Goal: Information Seeking & Learning: Learn about a topic

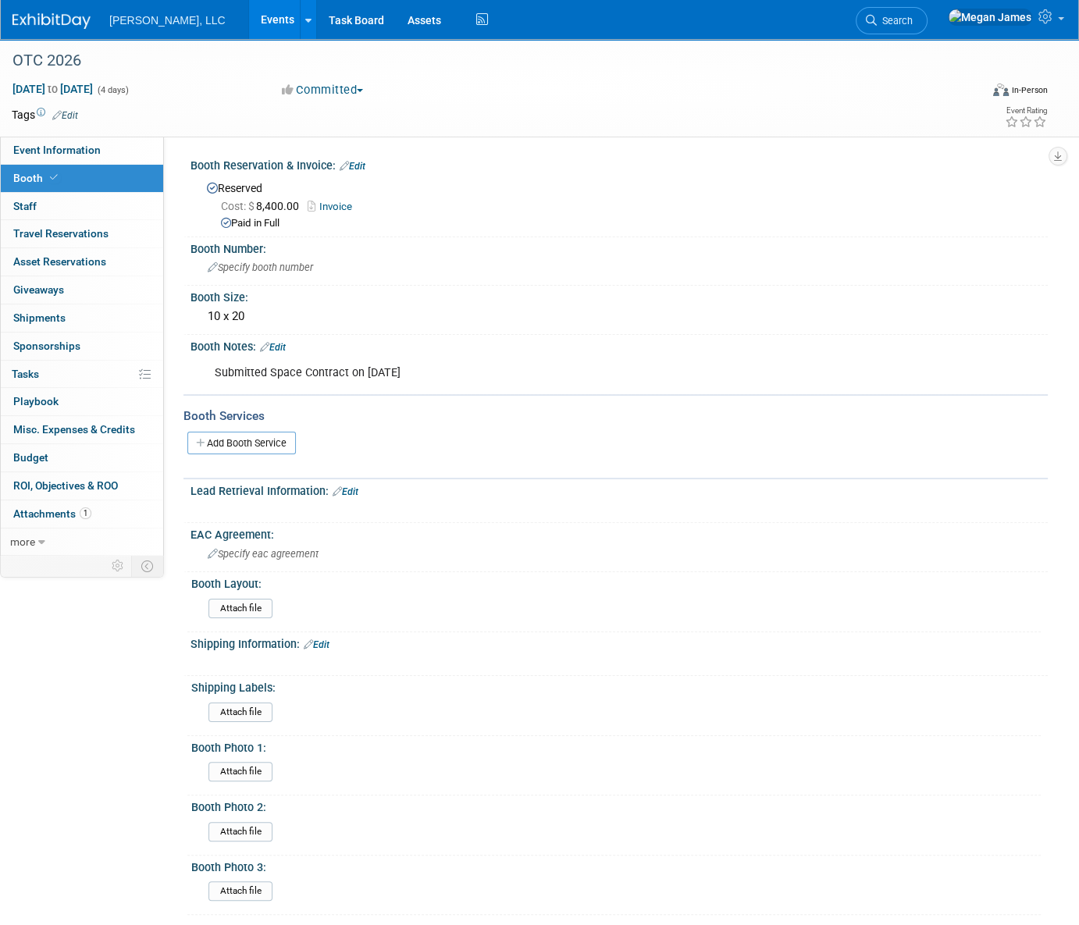
click at [249, 33] on link "Events" at bounding box center [277, 19] width 57 height 39
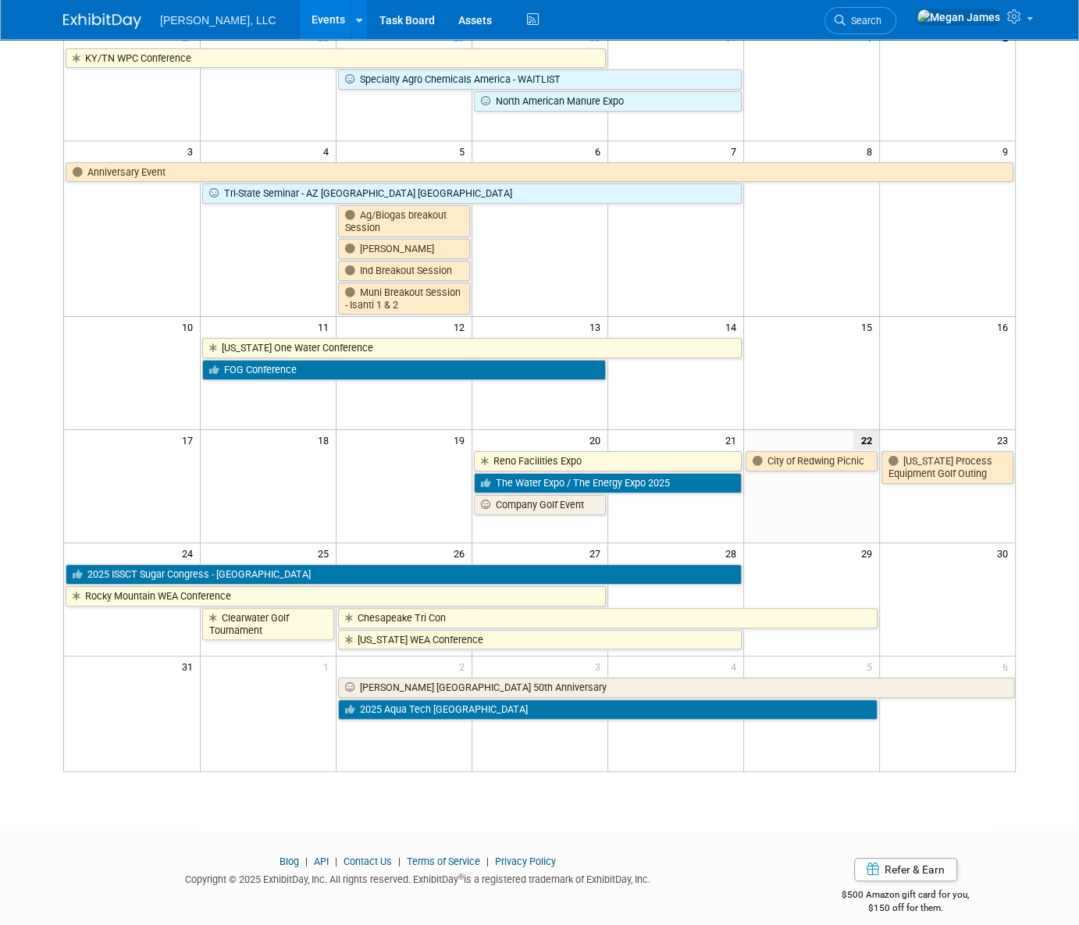
scroll to position [161, 0]
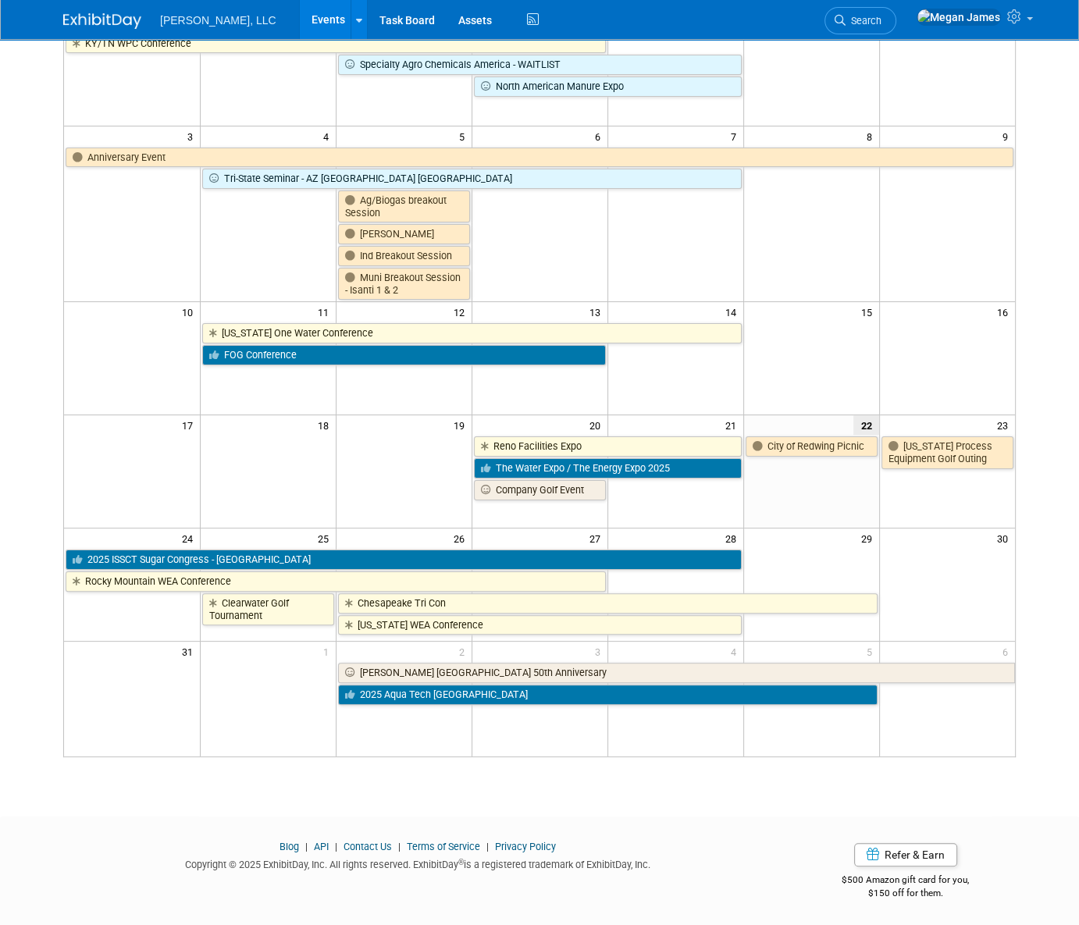
drag, startPoint x: 37, startPoint y: 484, endPoint x: 0, endPoint y: 476, distance: 37.7
click at [37, 484] on body "Boerger, LLC Events Add Event Bulk Upload Events Shareable Event Boards Recentl…" at bounding box center [539, 301] width 1079 height 925
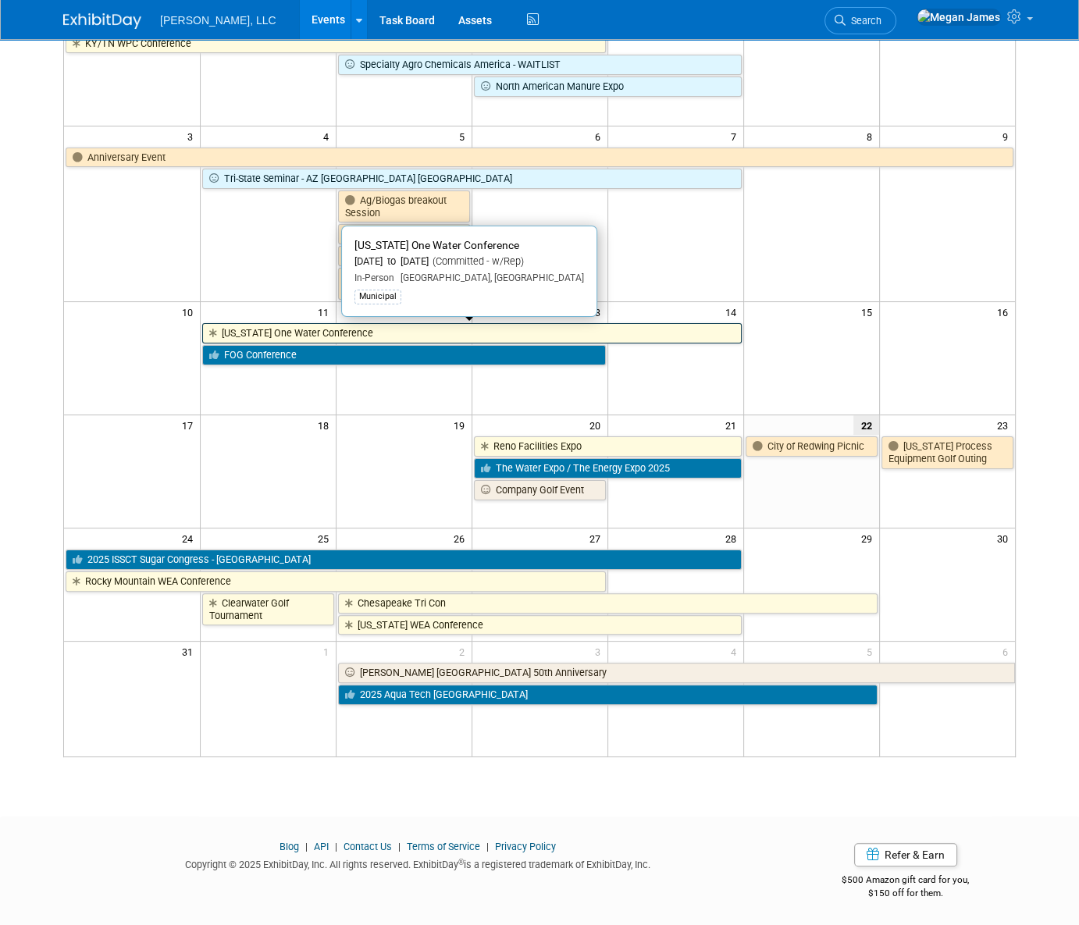
click at [259, 328] on link "[US_STATE] One Water Conference" at bounding box center [472, 333] width 540 height 20
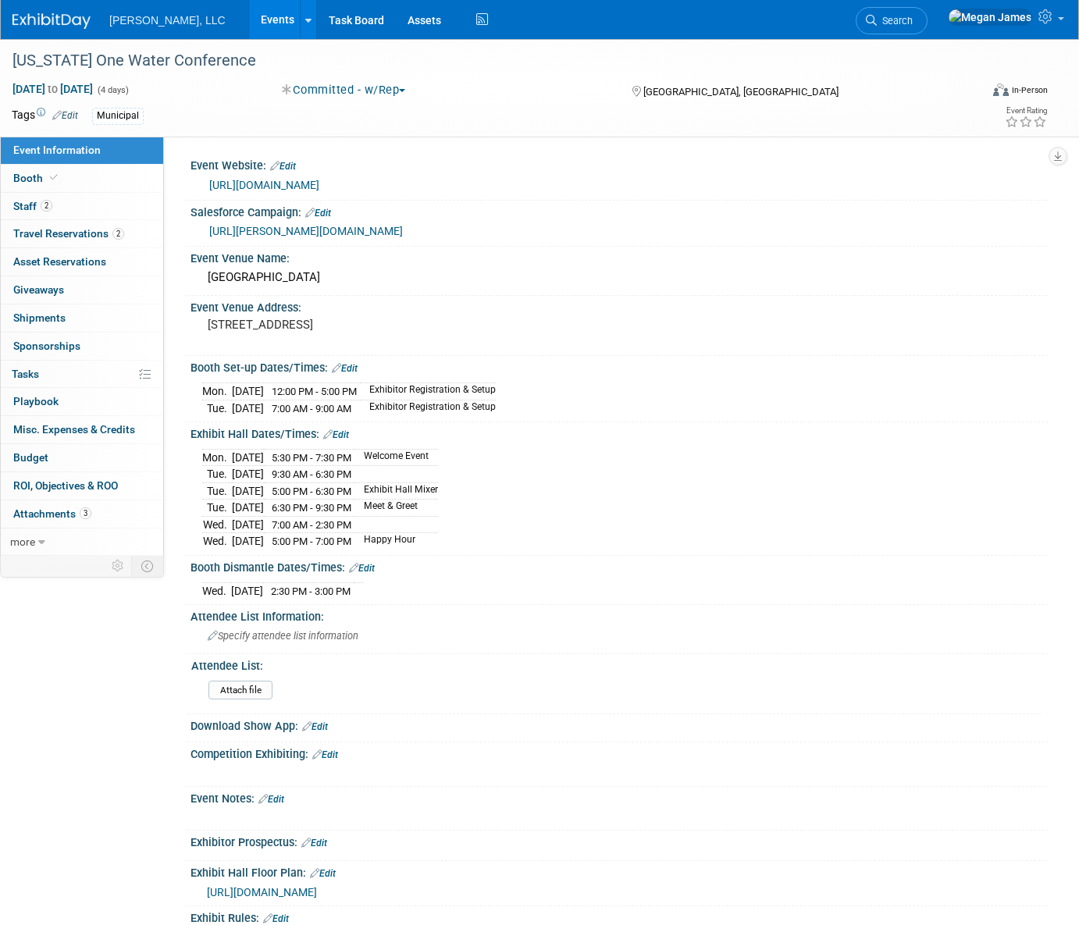
select select "Municipal"
drag, startPoint x: 118, startPoint y: 205, endPoint x: 184, endPoint y: 207, distance: 65.6
click at [118, 205] on link "2 Staff 2" at bounding box center [82, 206] width 162 height 27
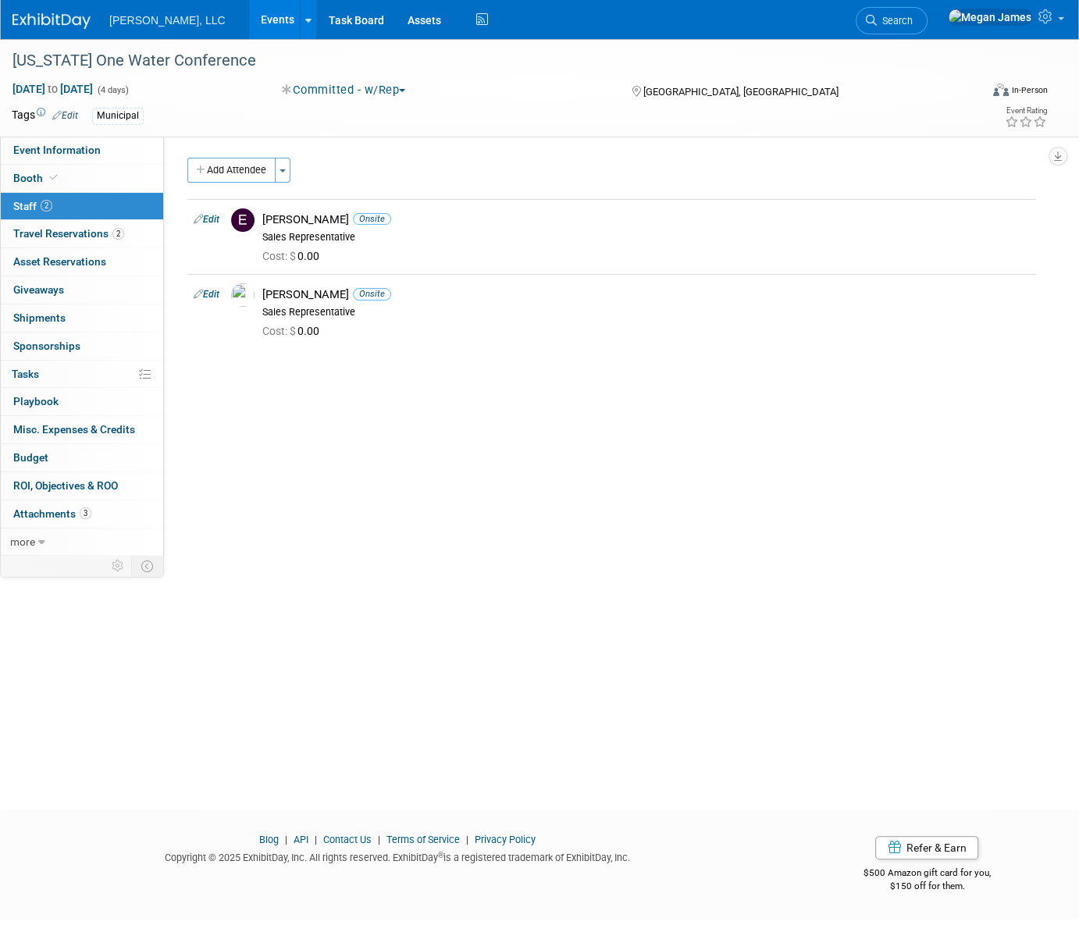
click at [249, 17] on link "Events" at bounding box center [277, 19] width 57 height 39
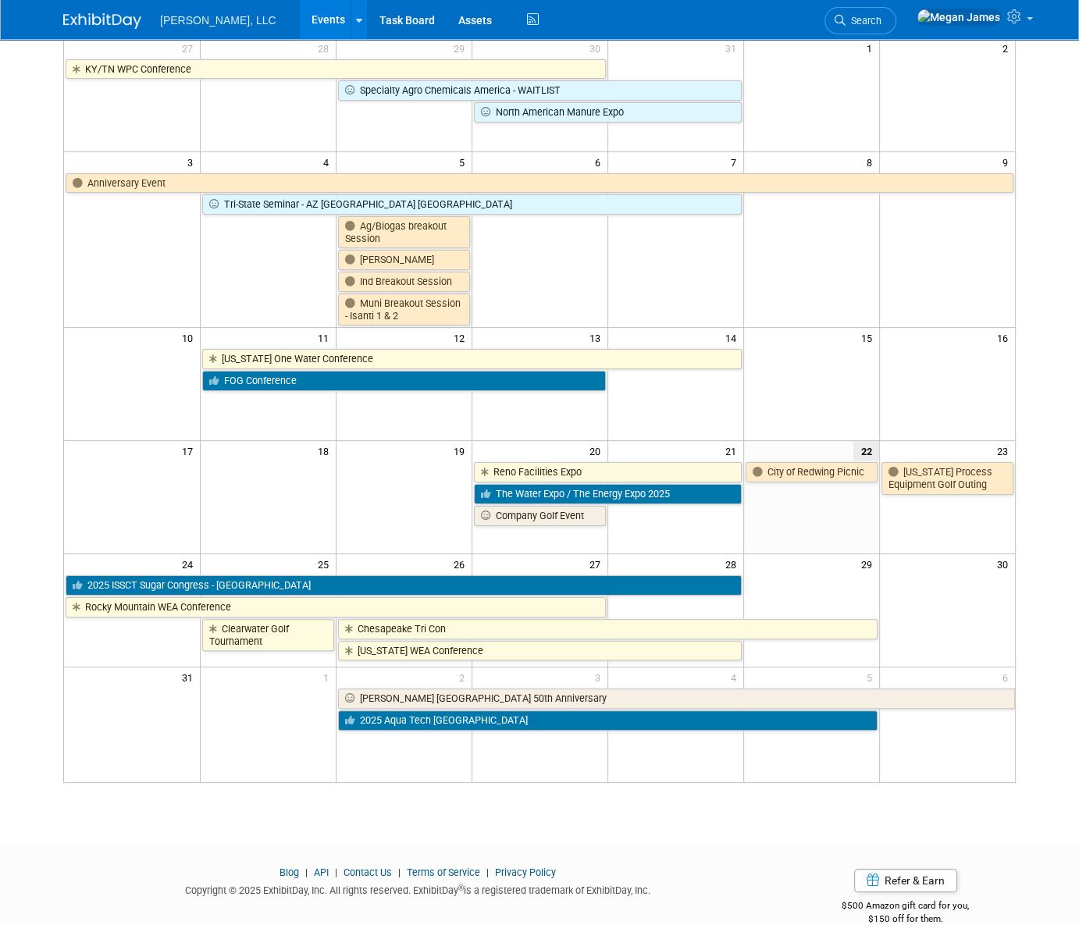
scroll to position [141, 0]
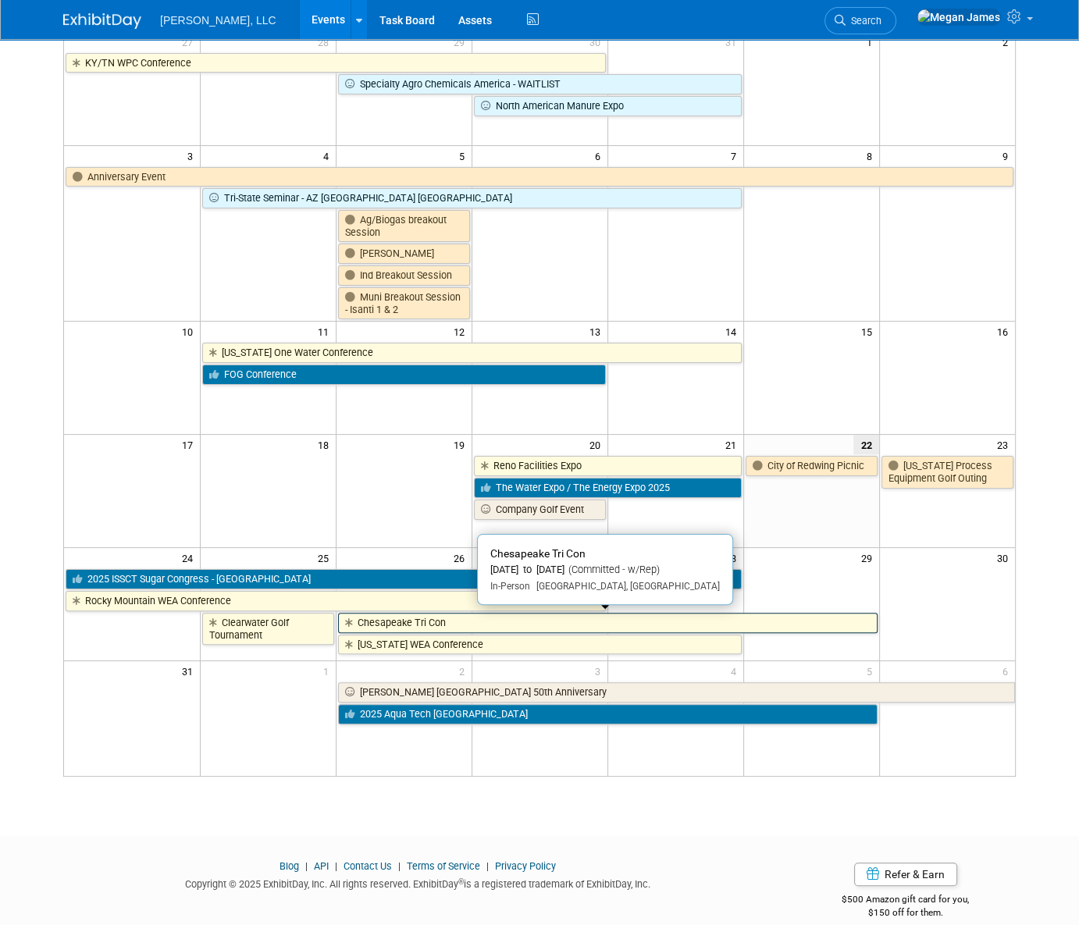
click at [415, 622] on link "Chesapeake Tri Con" at bounding box center [608, 623] width 540 height 20
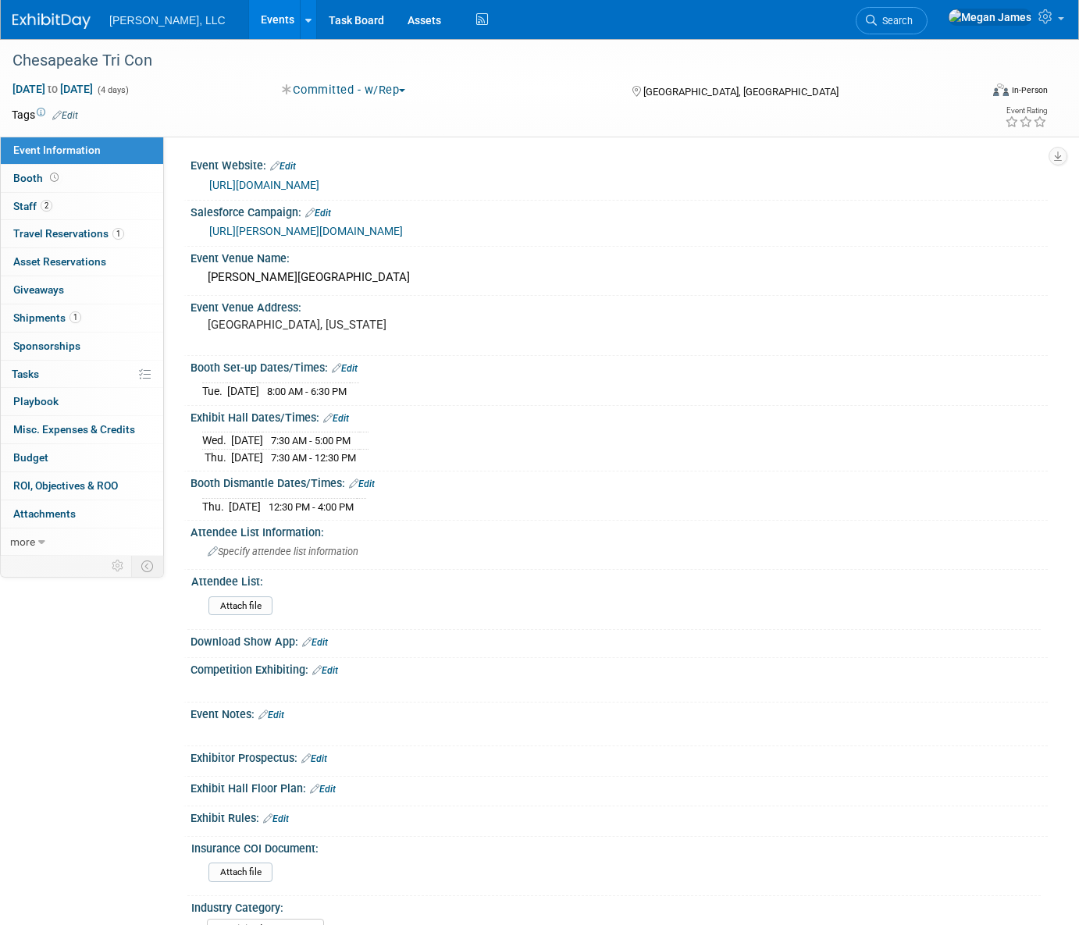
select select "Municipal"
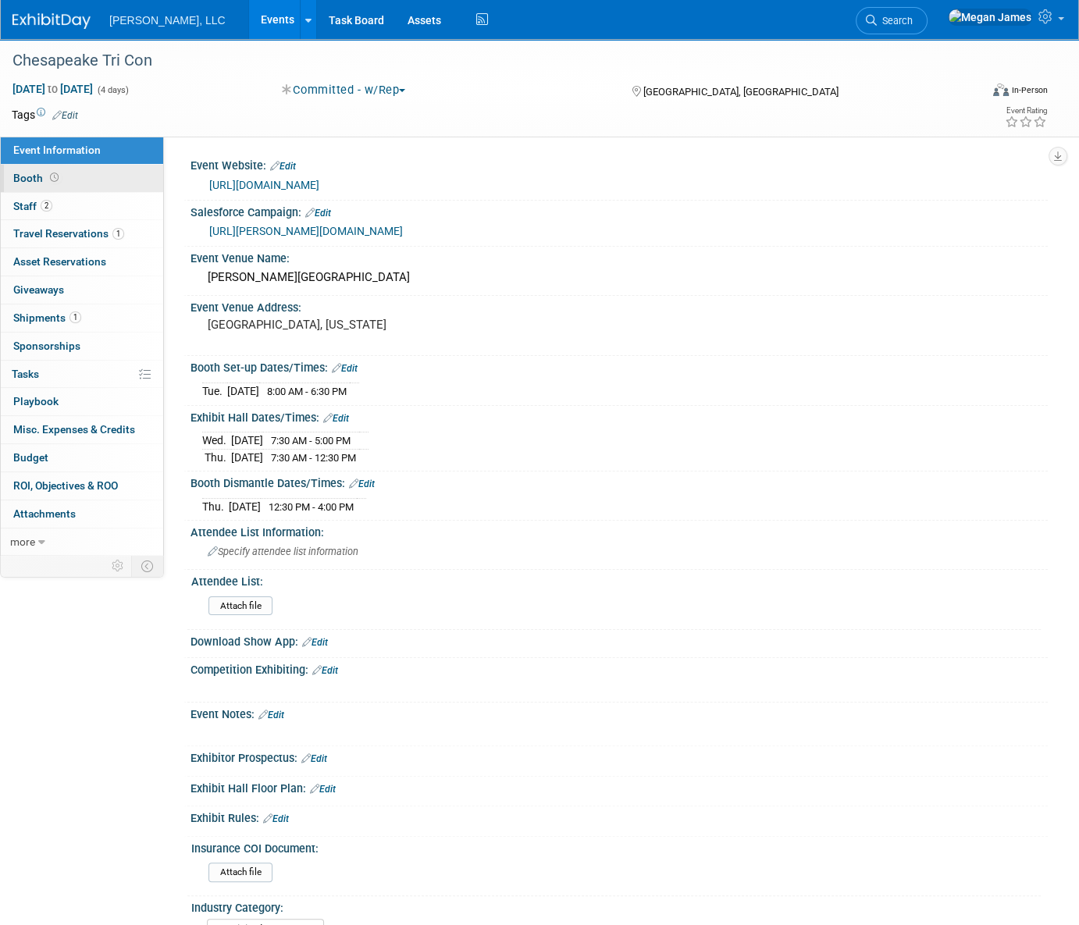
click at [64, 183] on link "Booth" at bounding box center [82, 178] width 162 height 27
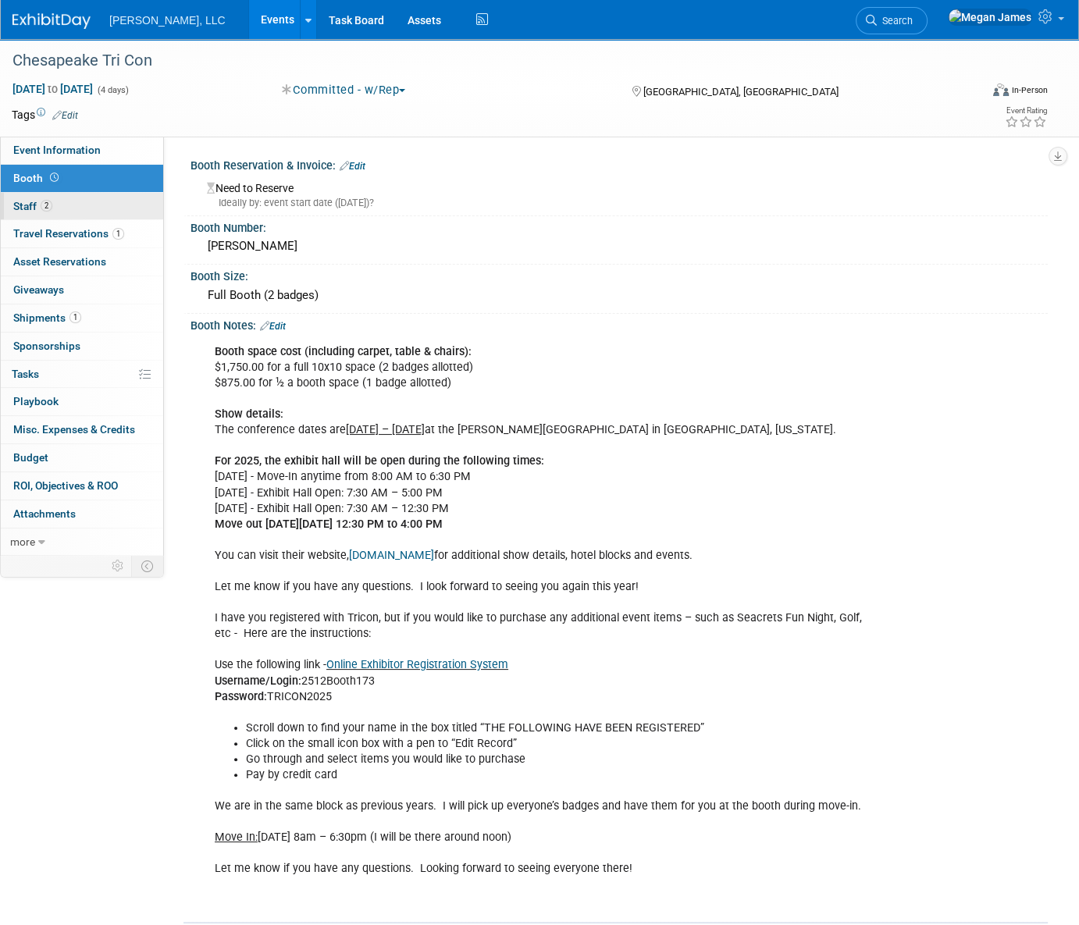
click at [73, 212] on link "2 Staff 2" at bounding box center [82, 206] width 162 height 27
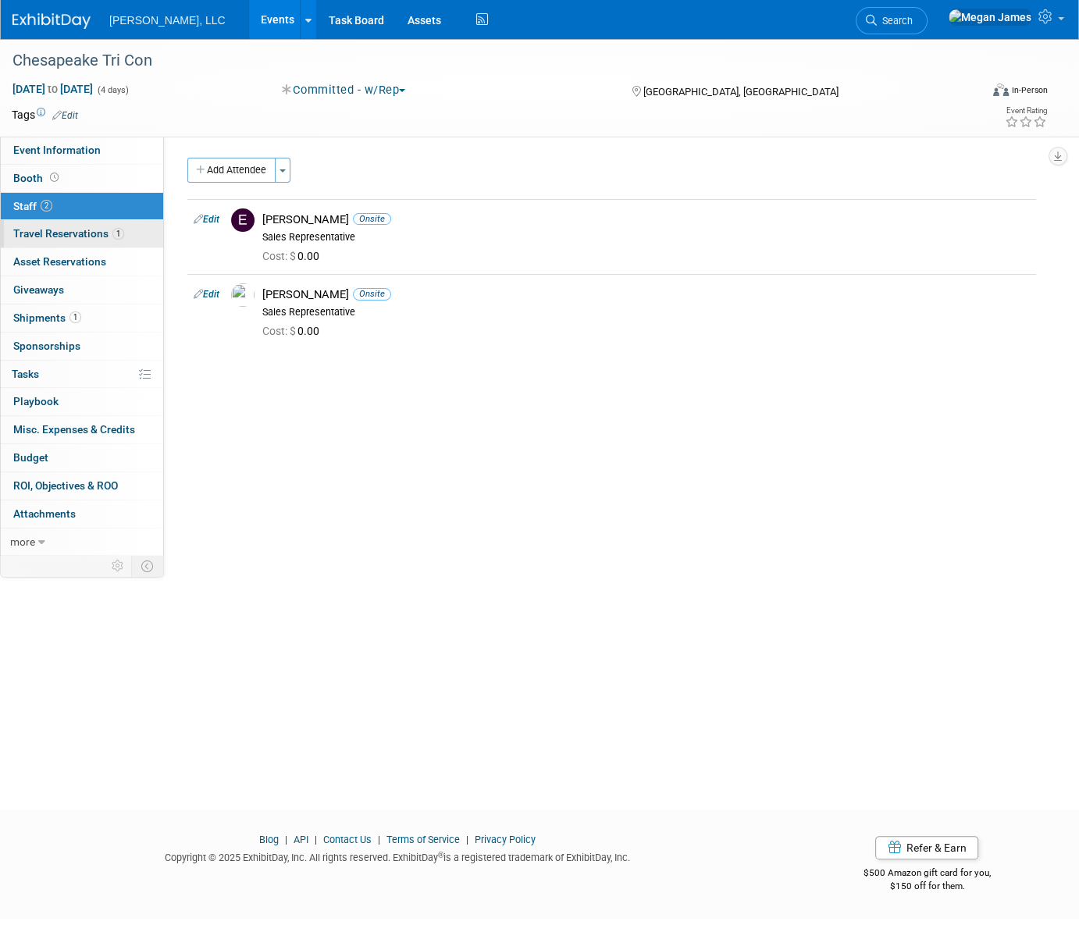
click at [81, 230] on span "Travel Reservations 1" at bounding box center [68, 233] width 111 height 12
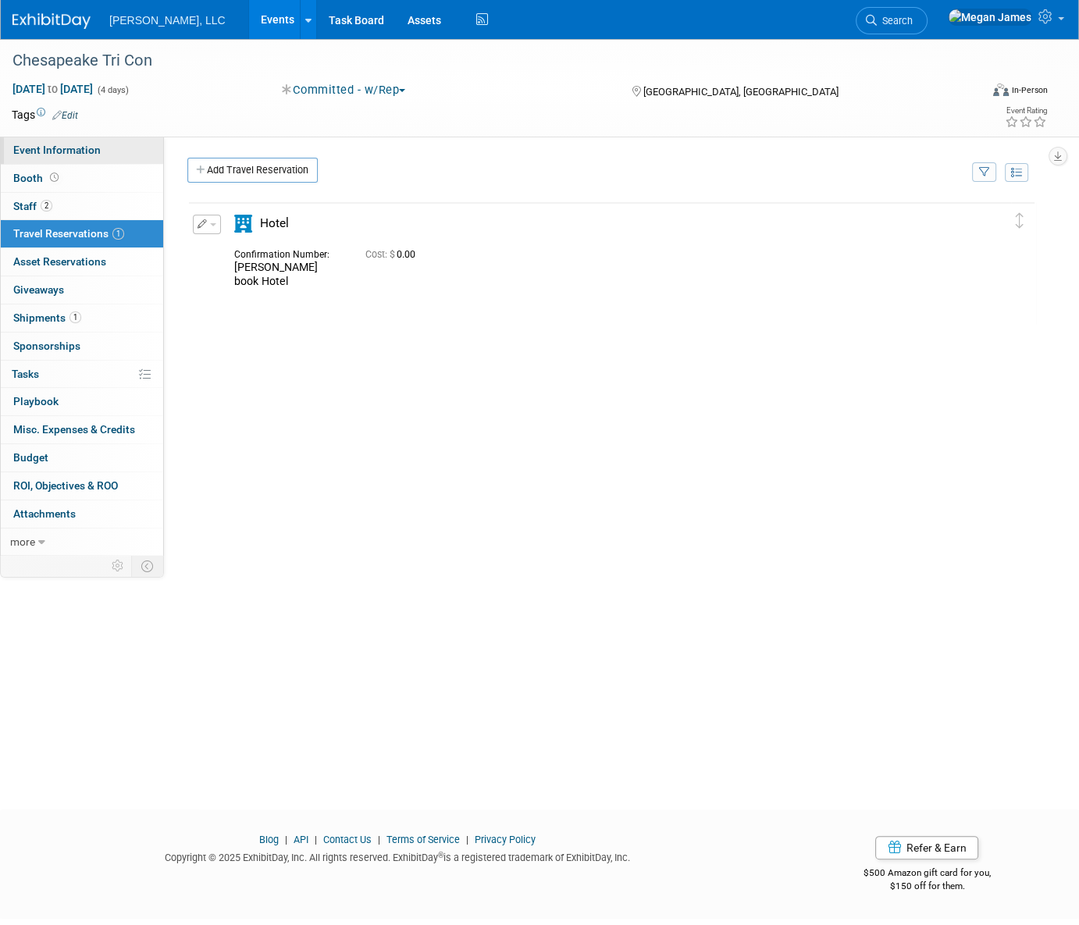
click at [91, 152] on span "Event Information" at bounding box center [56, 150] width 87 height 12
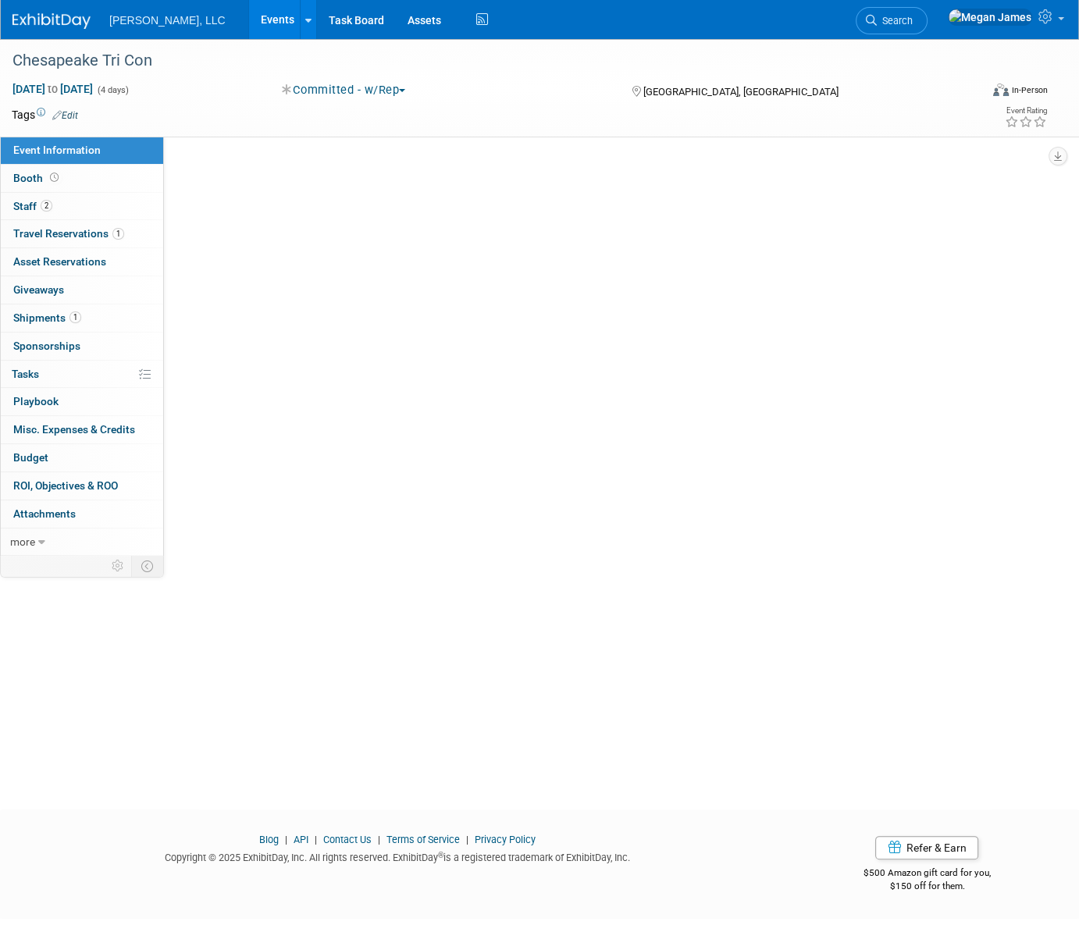
select select "Municipal"
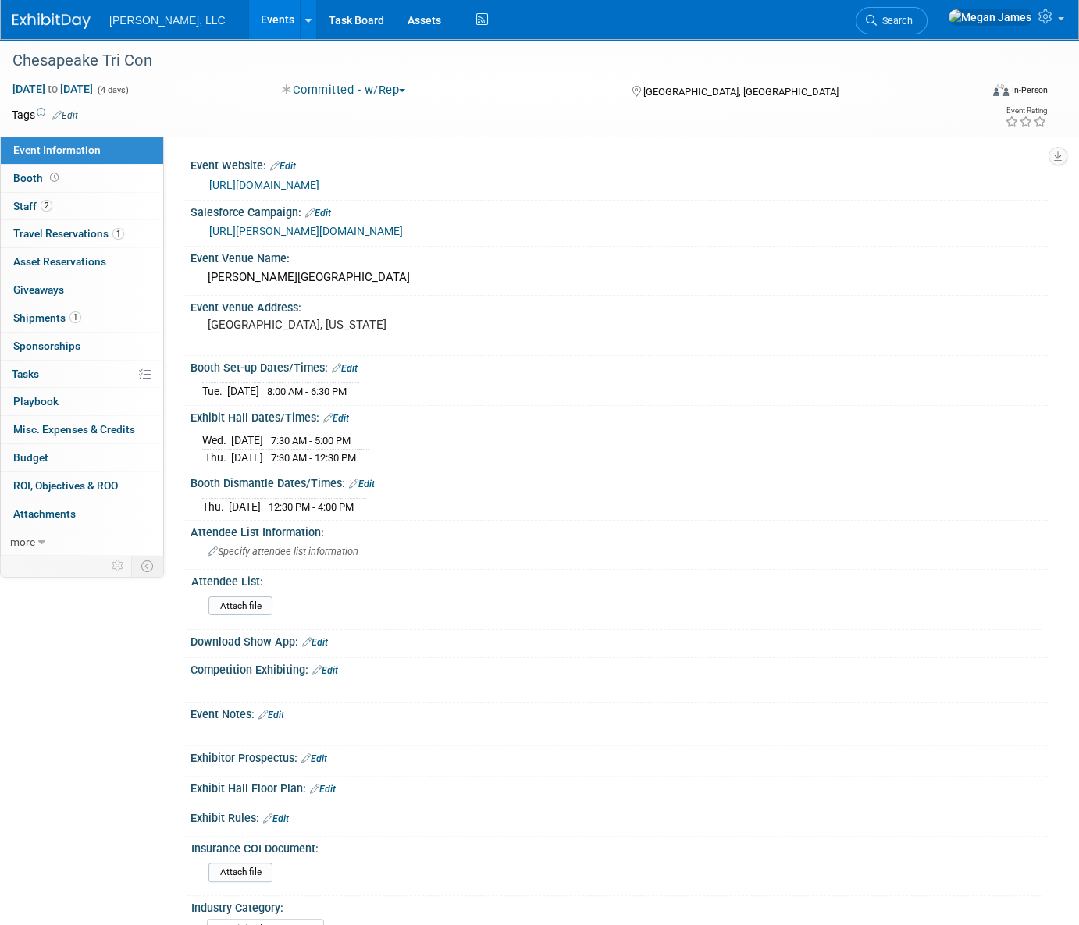
click at [289, 183] on link "http://www.chesapeaketricon.org" at bounding box center [264, 185] width 110 height 12
click at [249, 21] on link "Events" at bounding box center [277, 19] width 57 height 39
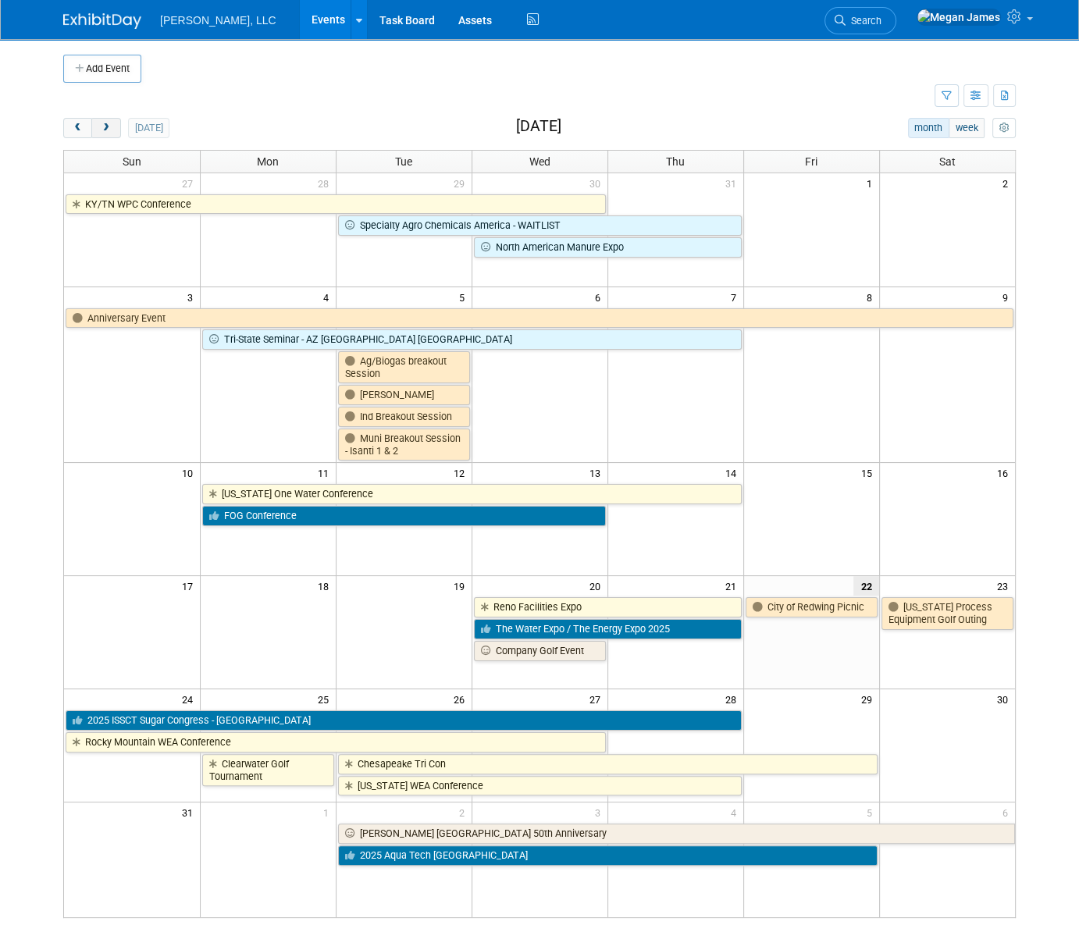
click at [112, 127] on button "next" at bounding box center [105, 128] width 29 height 20
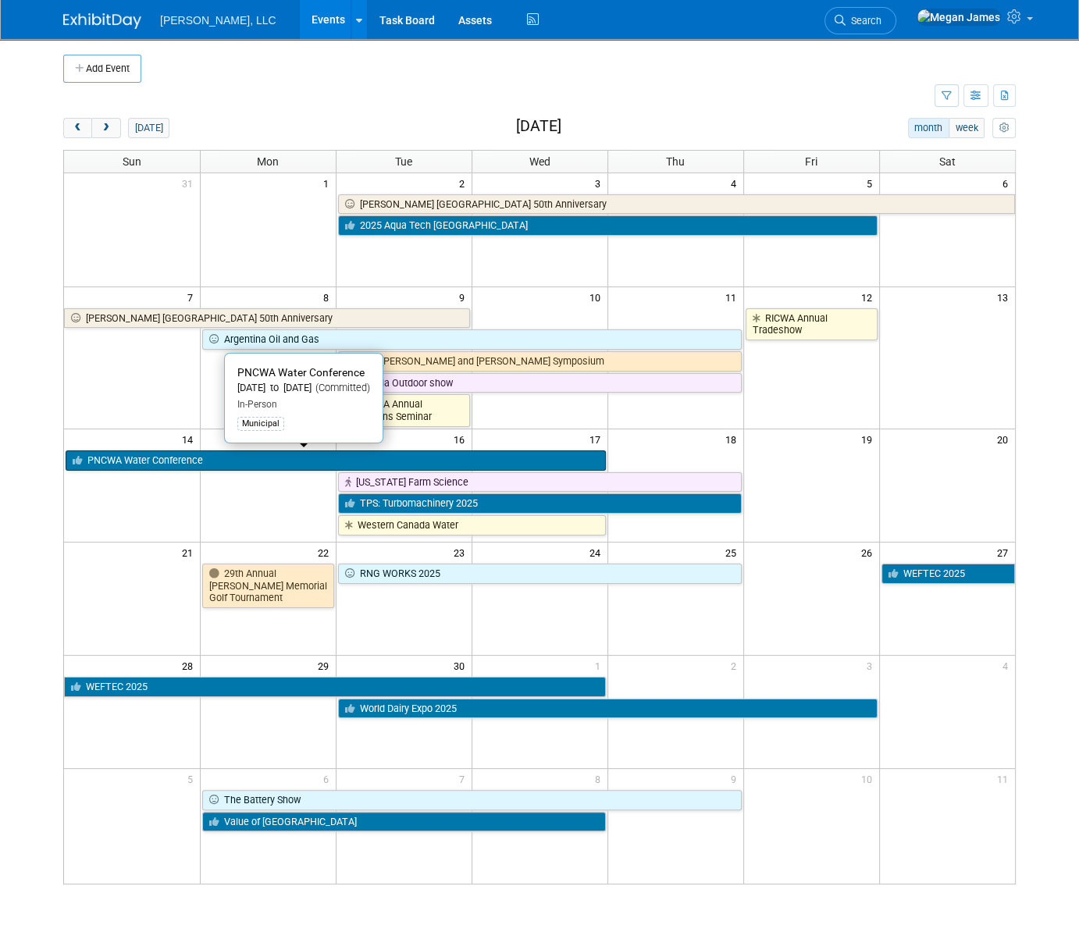
click at [168, 455] on link "PNCWA Water Conference" at bounding box center [336, 461] width 540 height 20
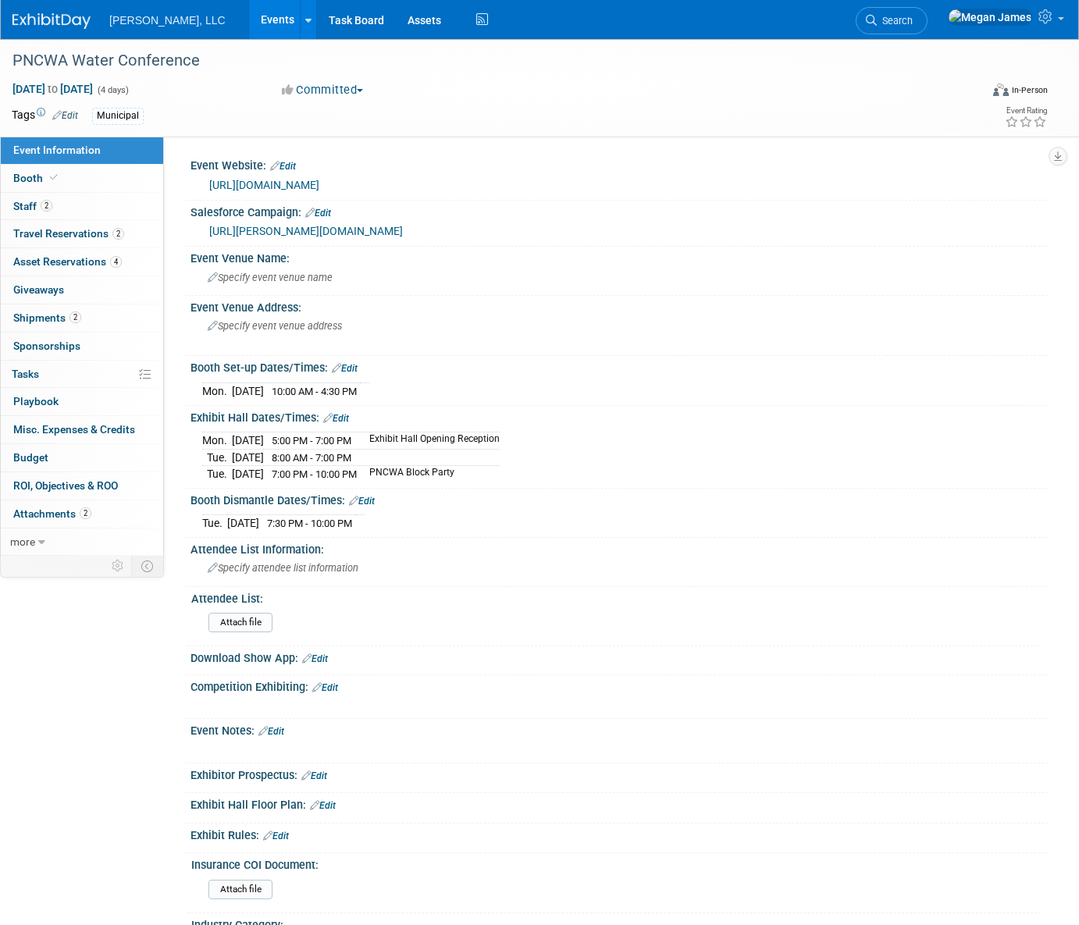
select select "Municipal"
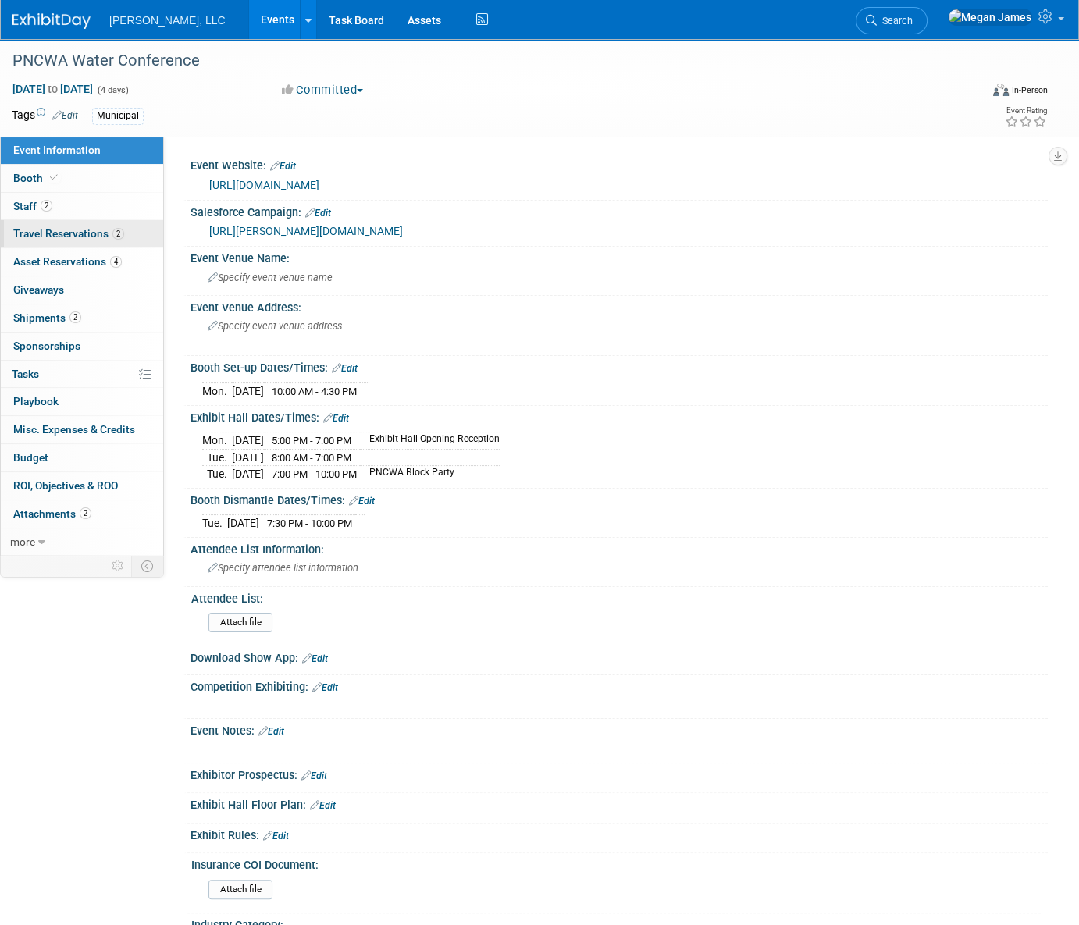
click at [105, 233] on span "Travel Reservations 2" at bounding box center [68, 233] width 111 height 12
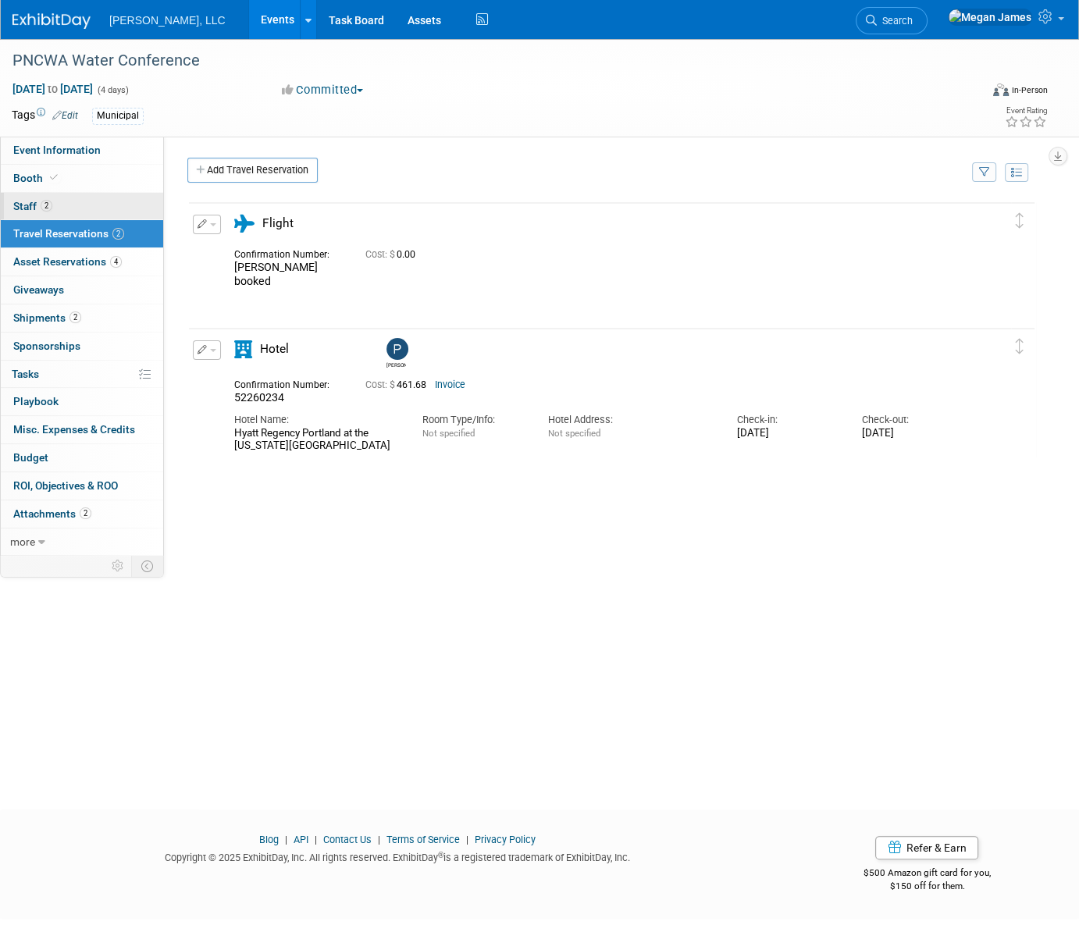
click at [80, 206] on link "2 Staff 2" at bounding box center [82, 206] width 162 height 27
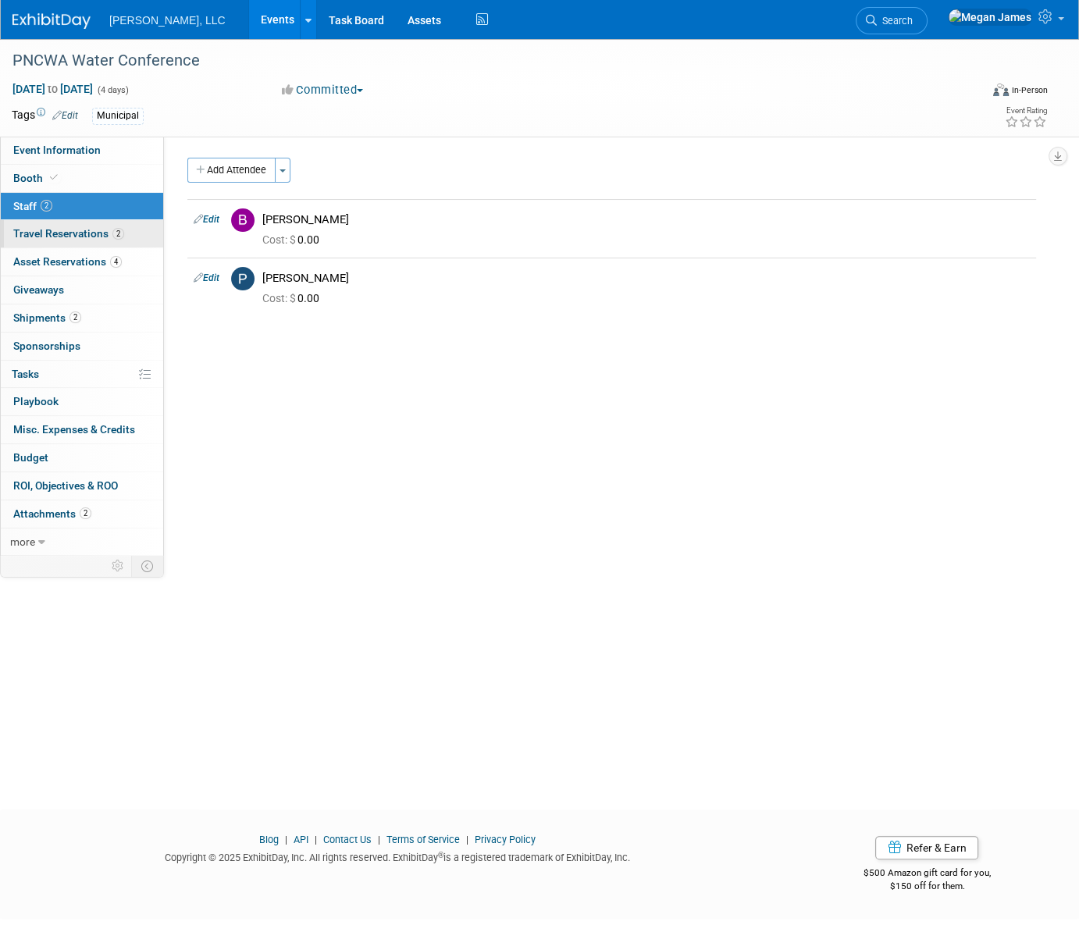
click at [102, 230] on span "Travel Reservations 2" at bounding box center [68, 233] width 111 height 12
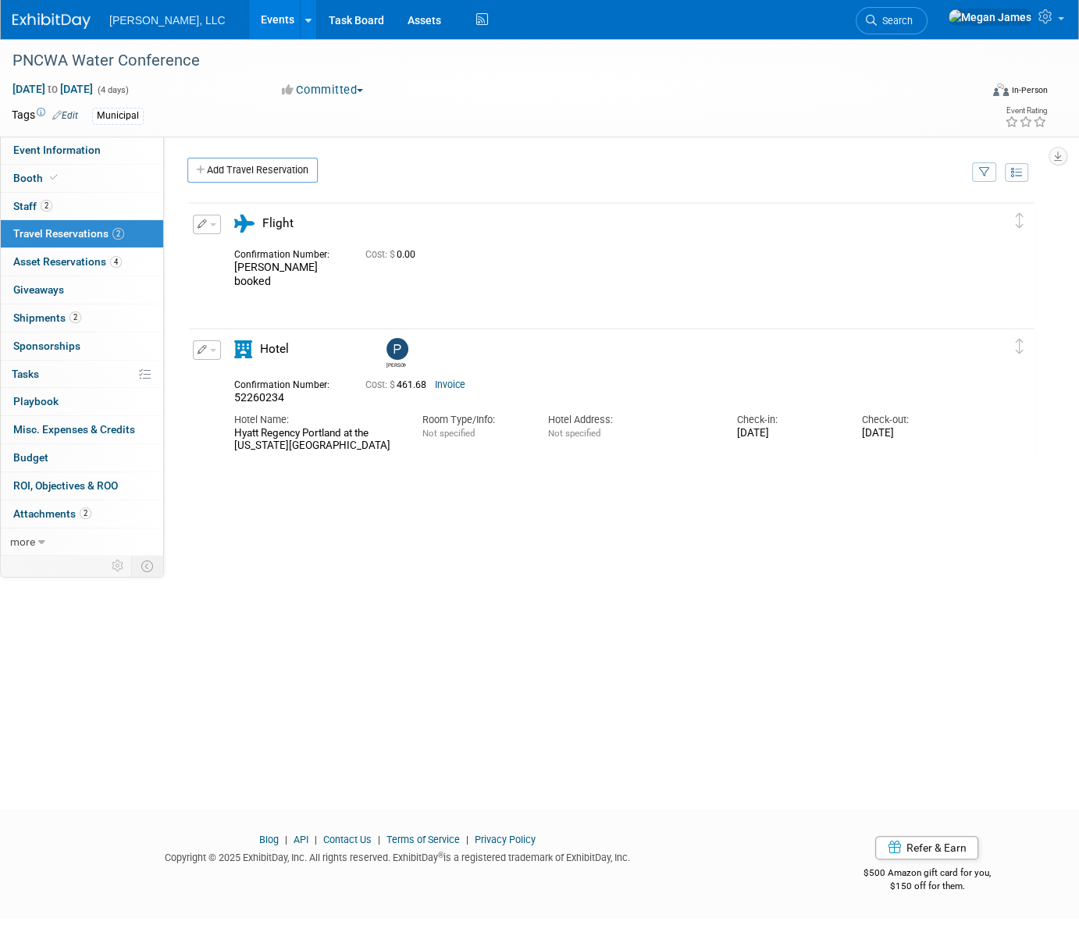
click at [249, 27] on link "Events" at bounding box center [277, 19] width 57 height 39
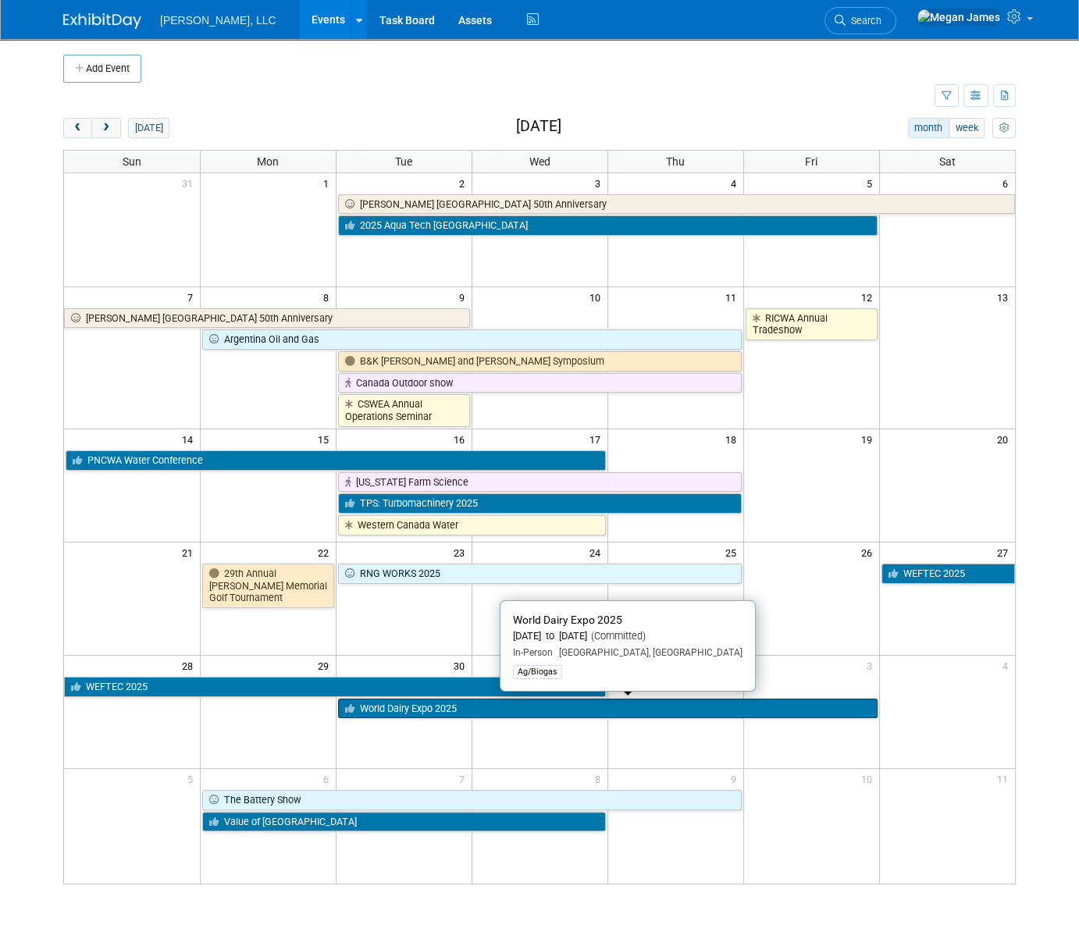
click at [379, 707] on link "World Dairy Expo 2025" at bounding box center [608, 709] width 540 height 20
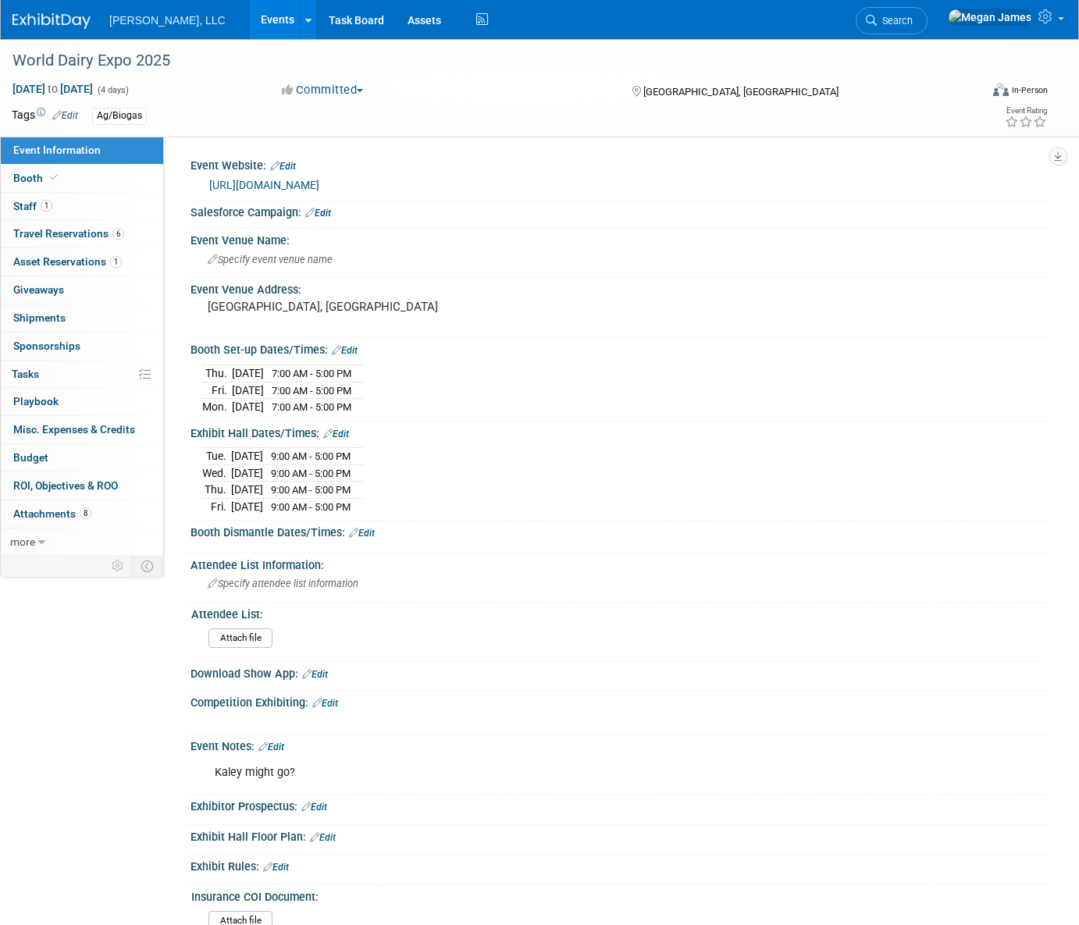
select select "Ag/Biogas"
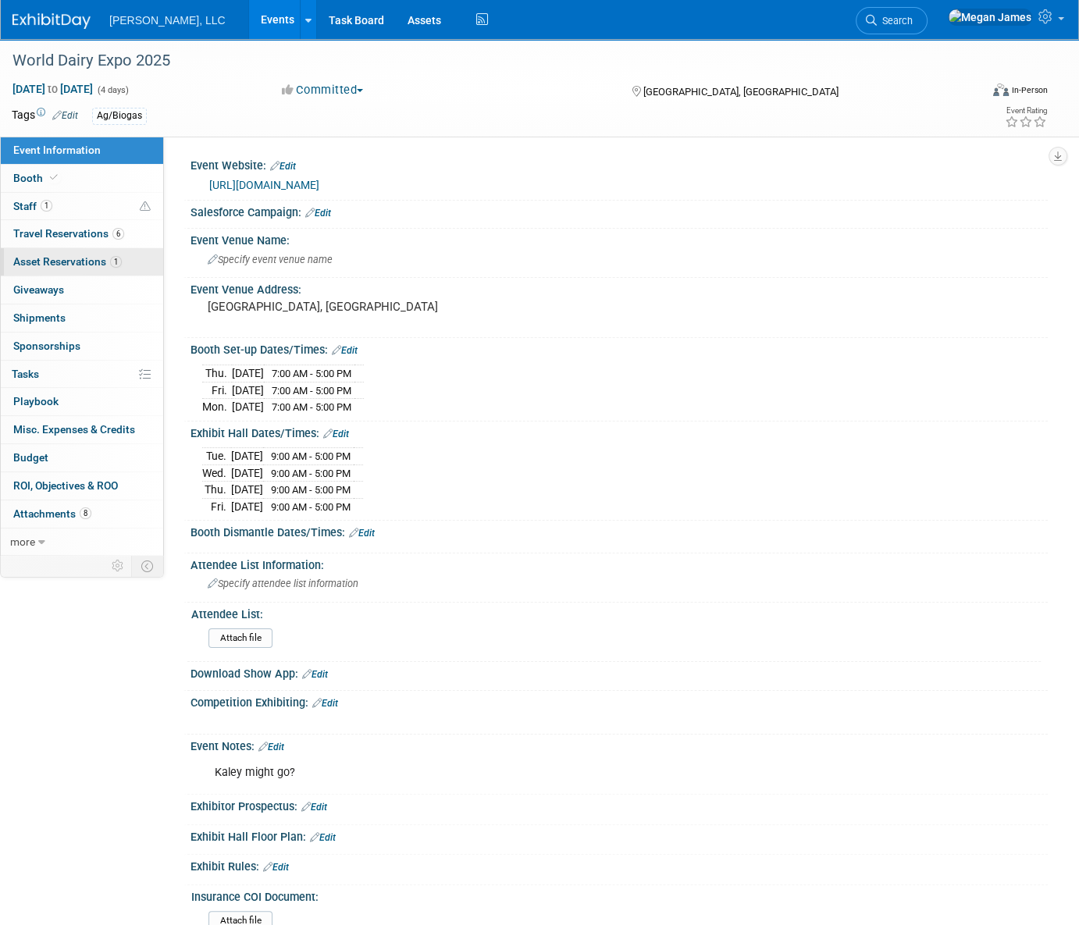
click at [100, 267] on span "Asset Reservations 1" at bounding box center [67, 261] width 109 height 12
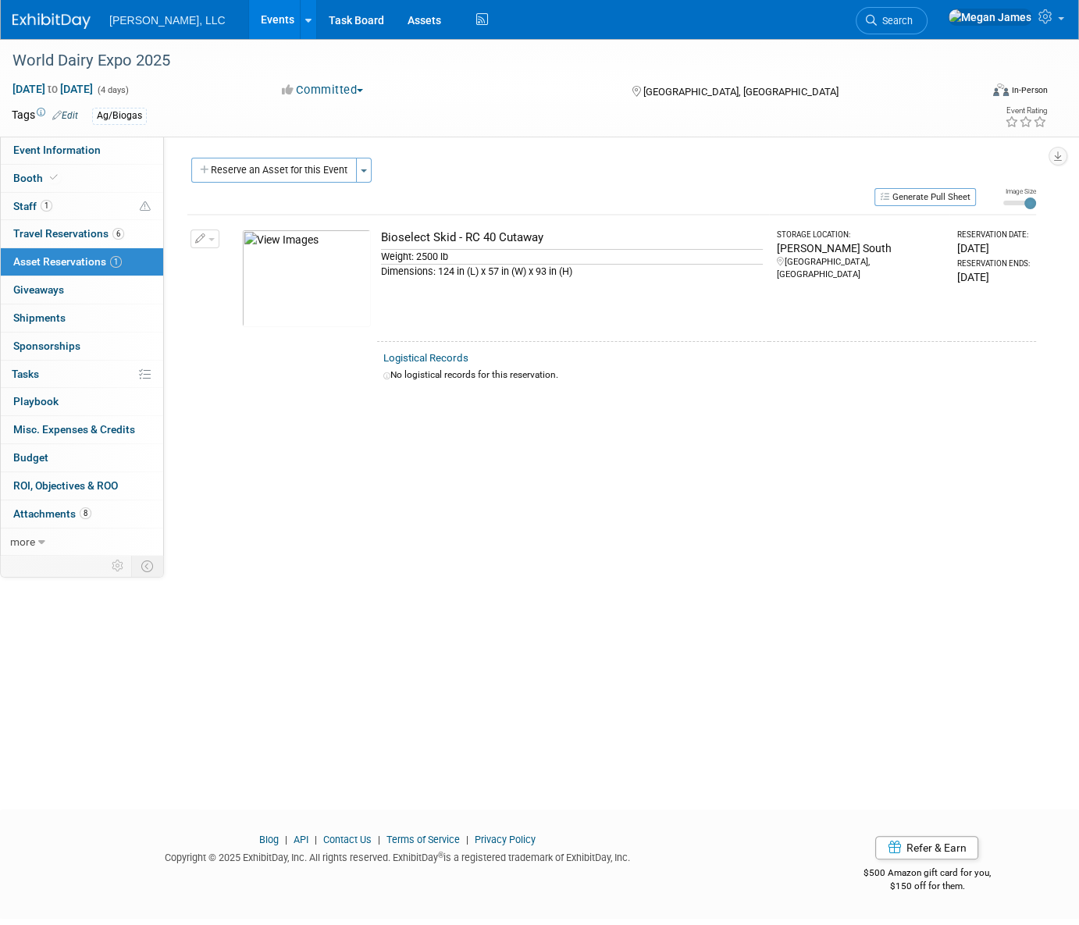
drag, startPoint x: 261, startPoint y: 595, endPoint x: 260, endPoint y: 529, distance: 66.4
click at [261, 595] on div "World Dairy Expo 2025 Sep 30, 2025 to Oct 3, 2025 (4 days) Sep 30, 2025 to Oct …" at bounding box center [539, 410] width 1079 height 743
click at [89, 177] on link "Booth" at bounding box center [82, 178] width 162 height 27
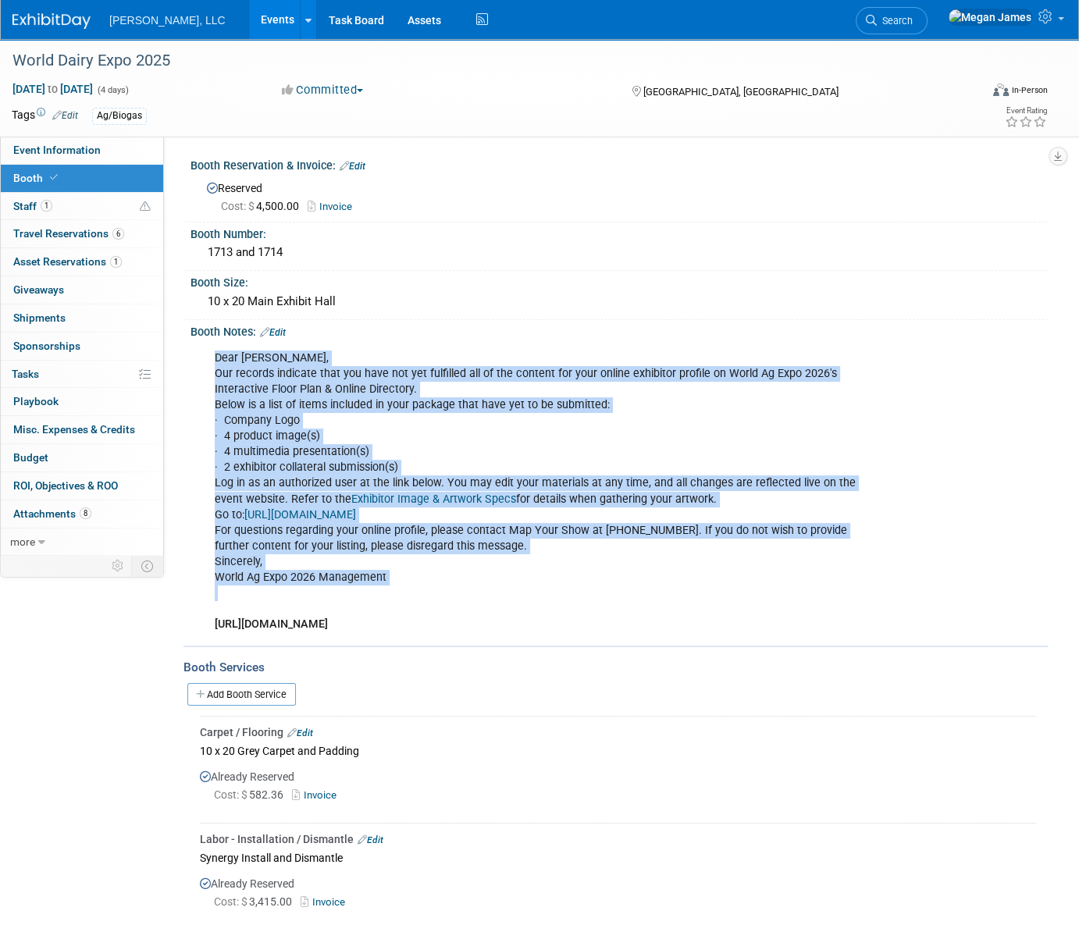
drag, startPoint x: 322, startPoint y: 359, endPoint x: 480, endPoint y: 608, distance: 294.2
click at [480, 608] on div "Dear Megan, Our records indicate that you have not yet fulfilled all of the con…" at bounding box center [620, 490] width 858 height 303
drag, startPoint x: 480, startPoint y: 608, endPoint x: 499, endPoint y: 587, distance: 28.7
click at [469, 590] on div "Dear Megan, Our records indicate that you have not yet fulfilled all of the con…" at bounding box center [543, 492] width 678 height 298
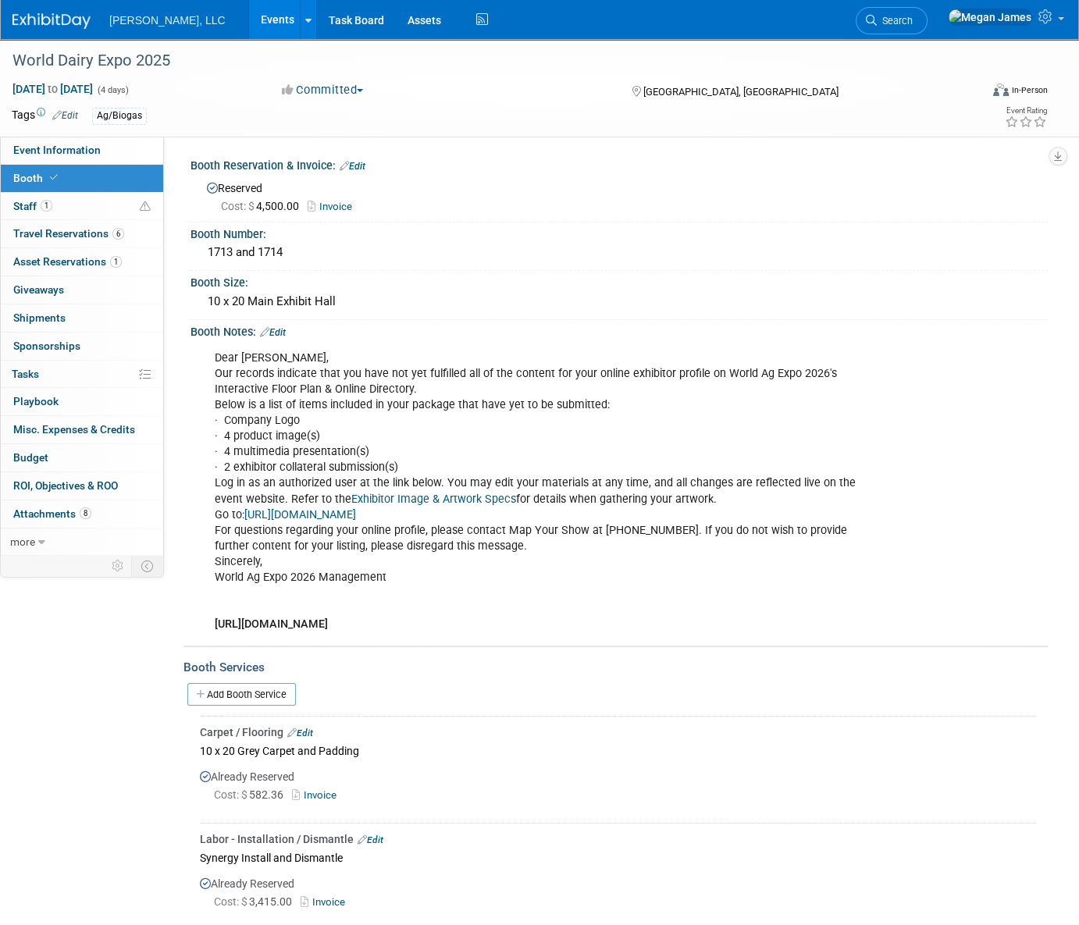
click at [249, 17] on link "Events" at bounding box center [277, 19] width 57 height 39
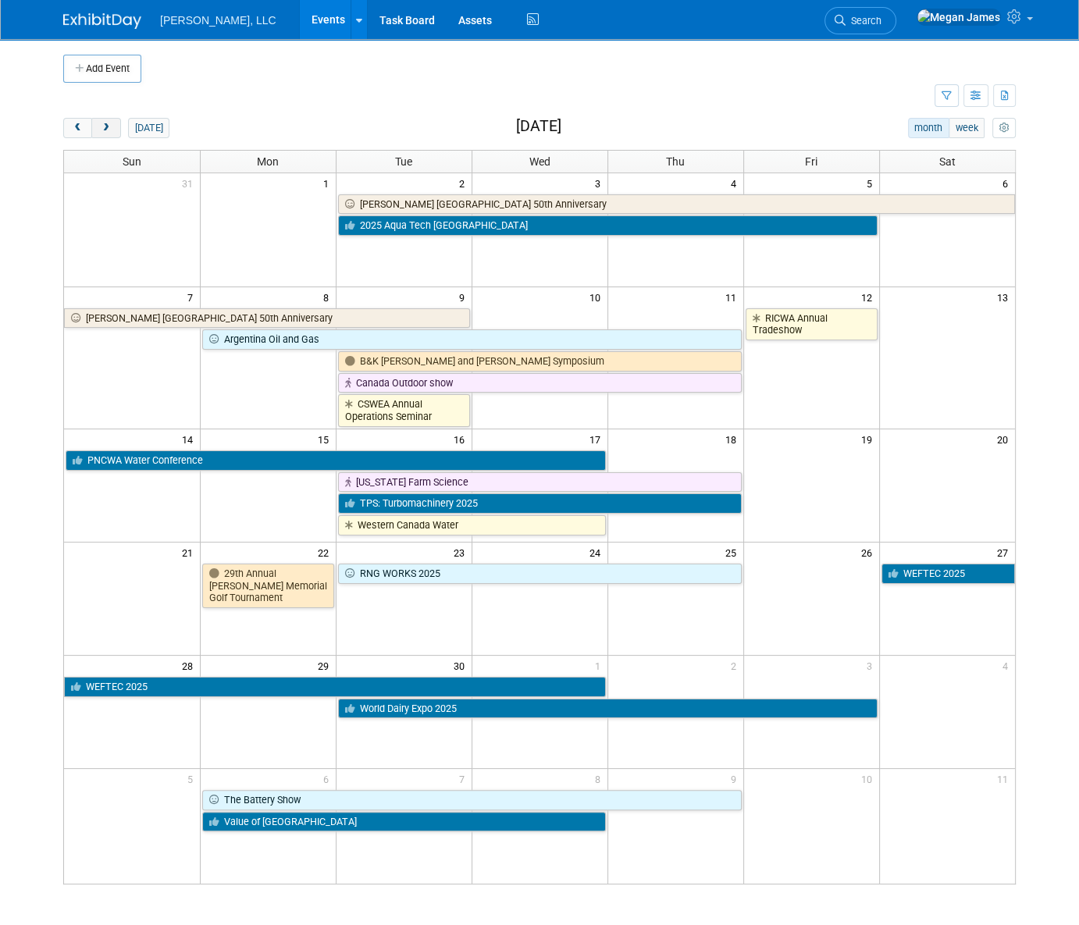
click at [103, 130] on span "next" at bounding box center [106, 128] width 12 height 10
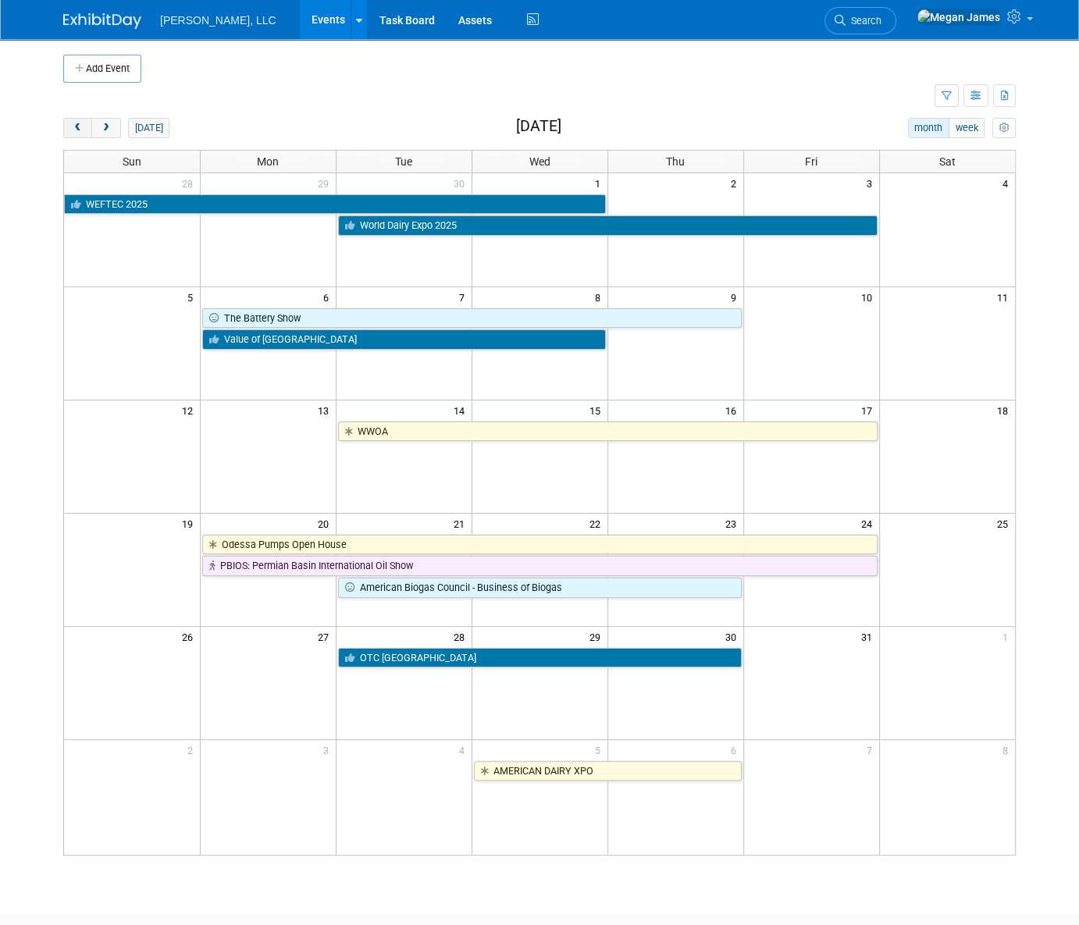
click at [80, 125] on span "prev" at bounding box center [78, 128] width 12 height 10
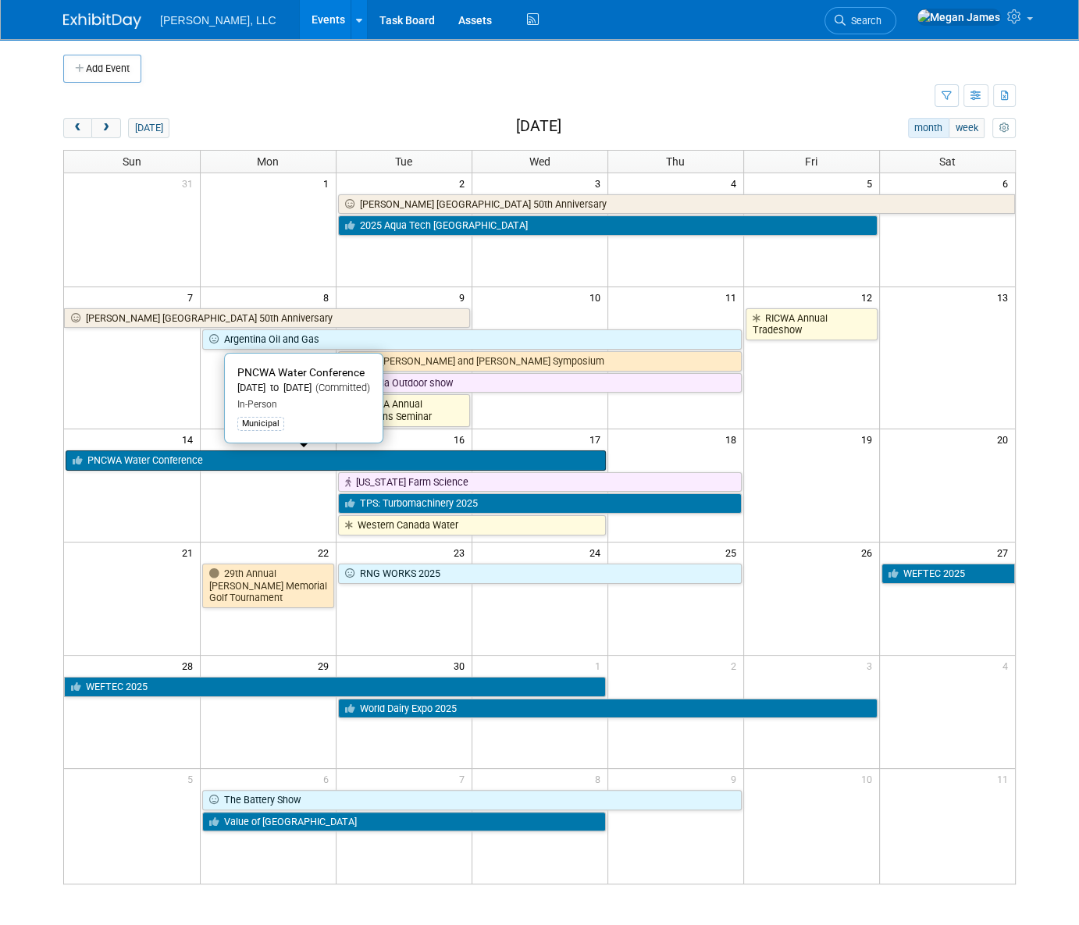
click at [151, 464] on link "PNCWA Water Conference" at bounding box center [336, 461] width 540 height 20
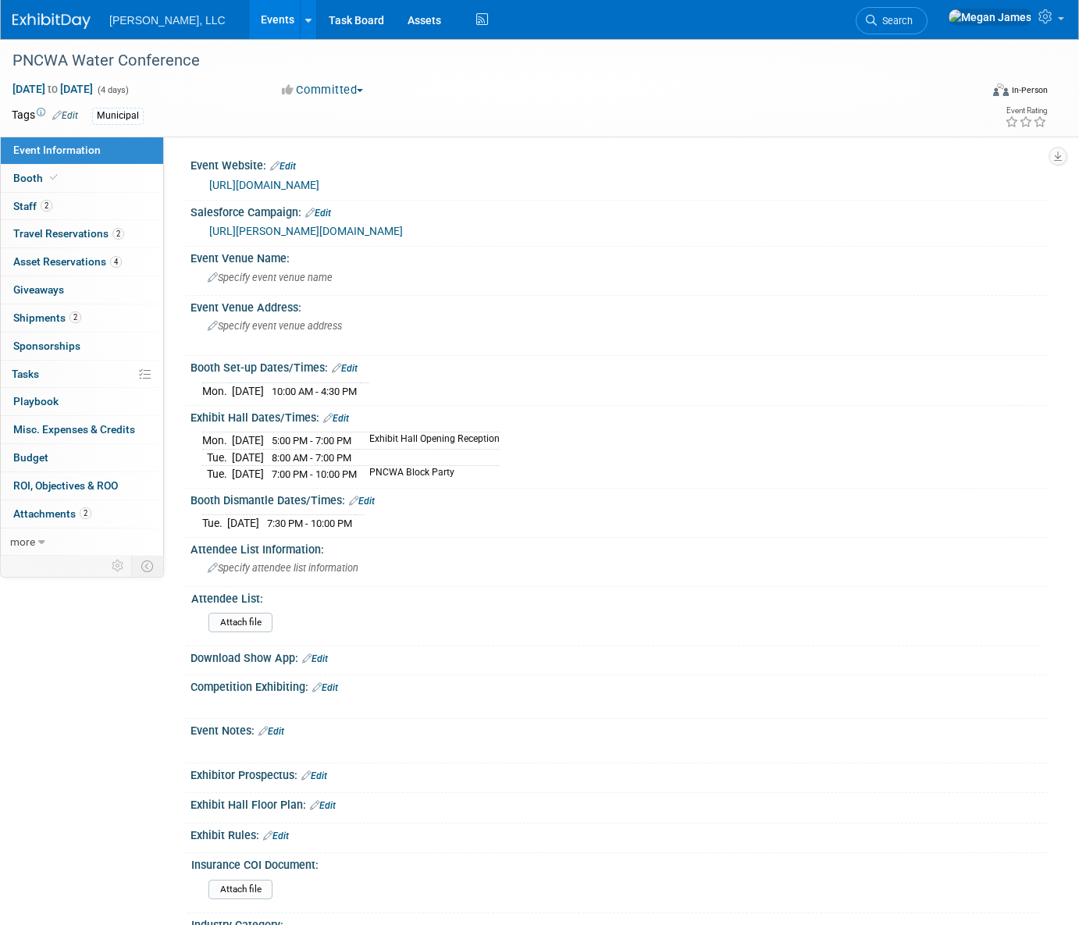
select select "Municipal"
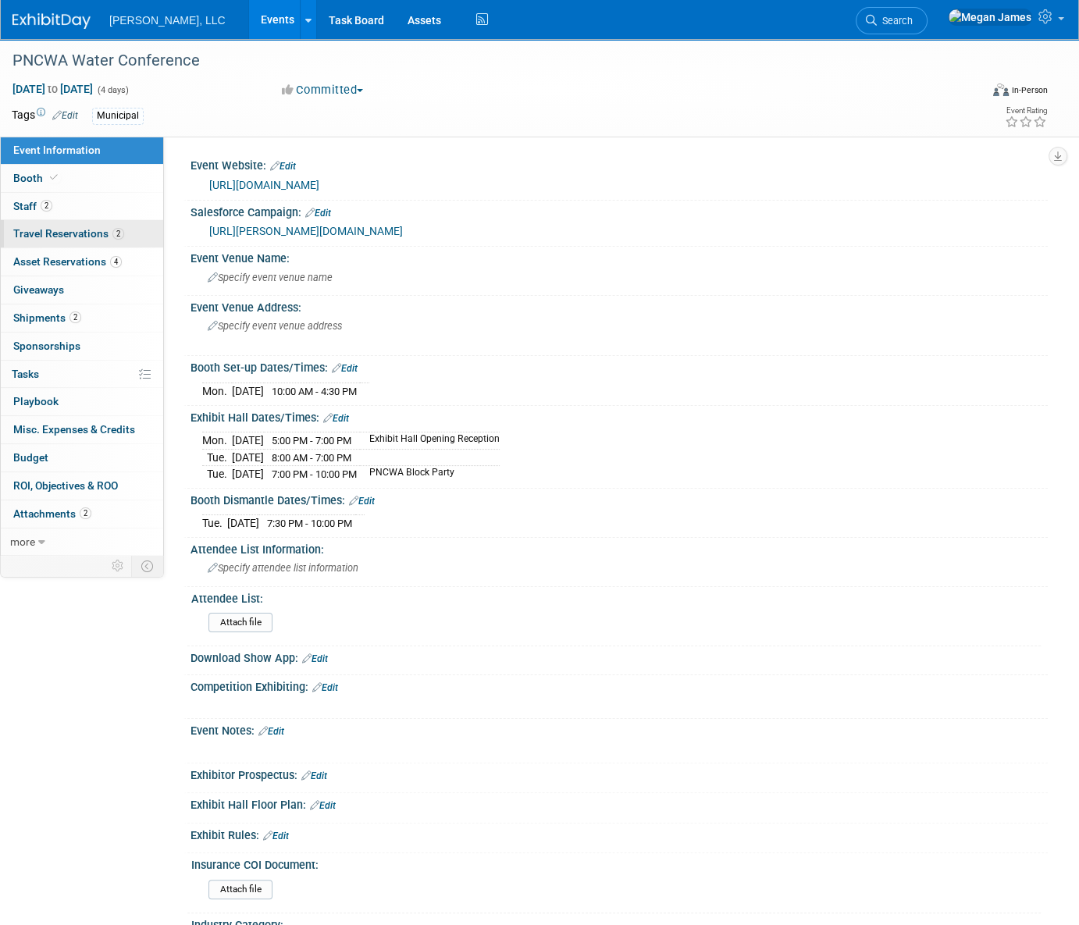
click at [112, 239] on span "Travel Reservations 2" at bounding box center [68, 233] width 111 height 12
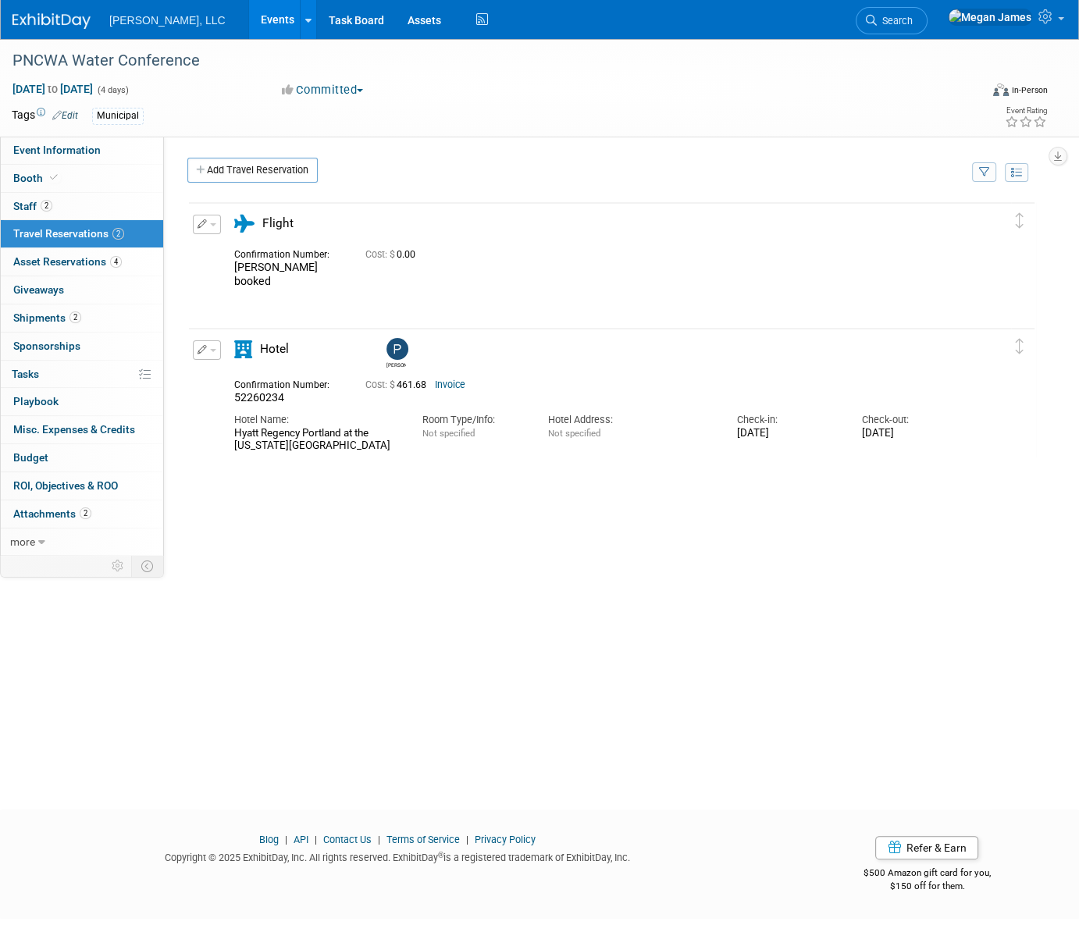
click at [258, 440] on div "Hyatt Regency Portland at the Oregon Convention Center" at bounding box center [316, 440] width 165 height 27
click at [474, 470] on div "Paul booked" at bounding box center [611, 435] width 849 height 469
drag, startPoint x: 367, startPoint y: 451, endPoint x: 219, endPoint y: 426, distance: 150.5
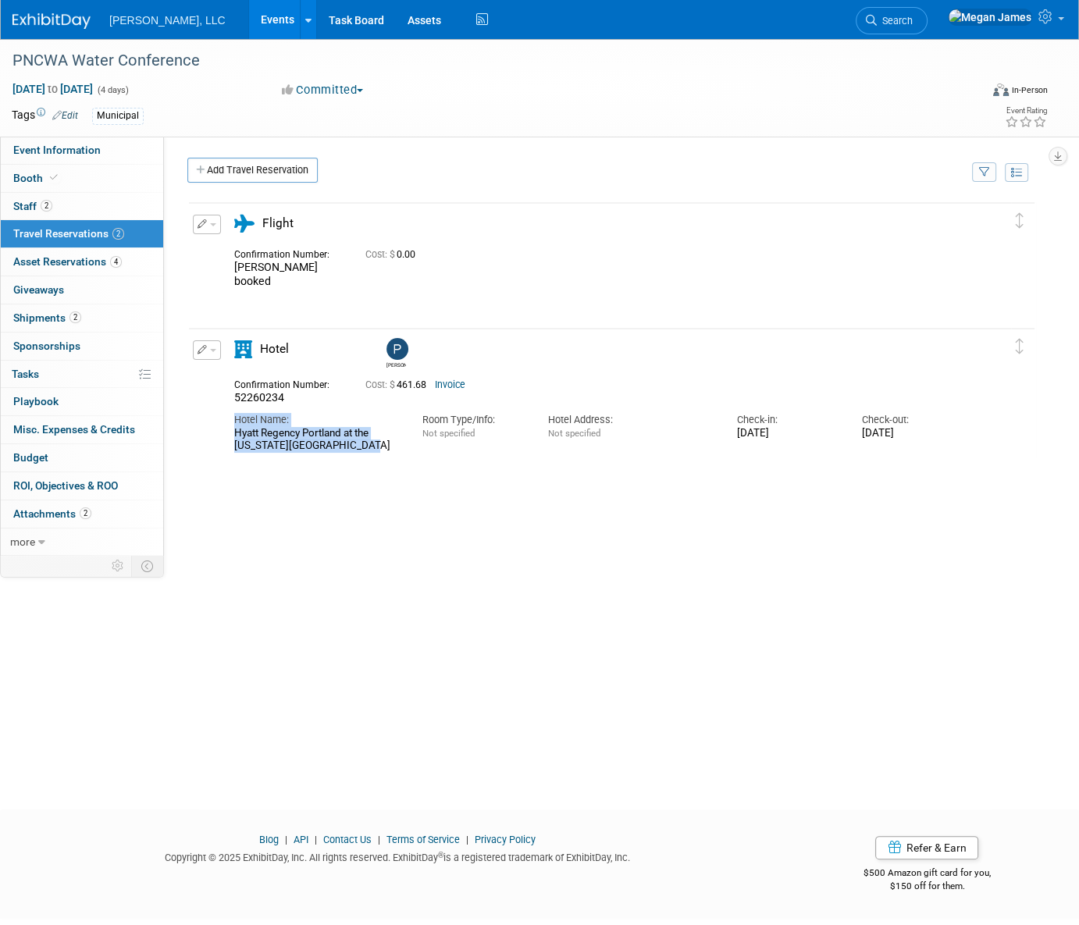
click at [219, 426] on div "Edit Reservation Paul 52260234" at bounding box center [600, 397] width 822 height 112
copy div "Hotel Name: Hyatt Regency Portland at the Oregon Convention Center"
click at [451, 385] on link "Invoice" at bounding box center [450, 385] width 30 height 11
click at [127, 176] on link "Booth" at bounding box center [82, 178] width 162 height 27
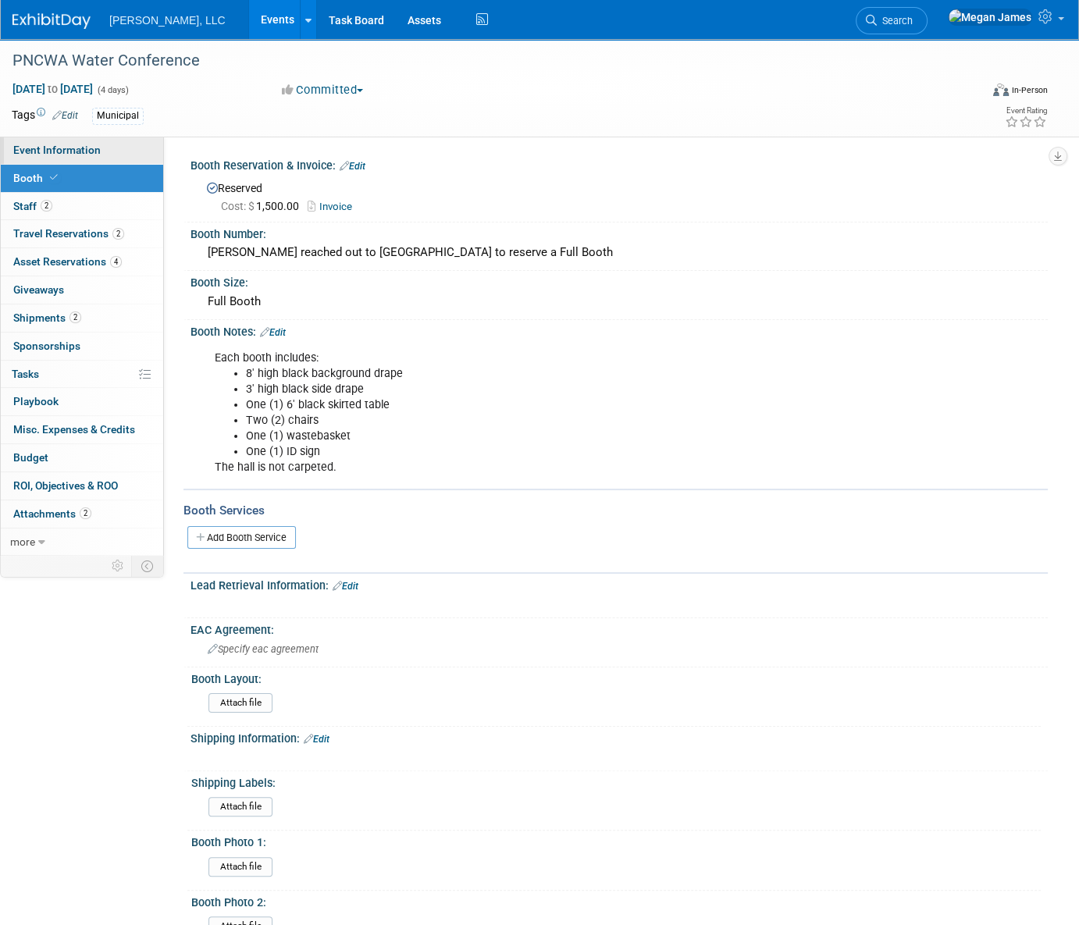
click at [134, 147] on link "Event Information" at bounding box center [82, 150] width 162 height 27
select select "Municipal"
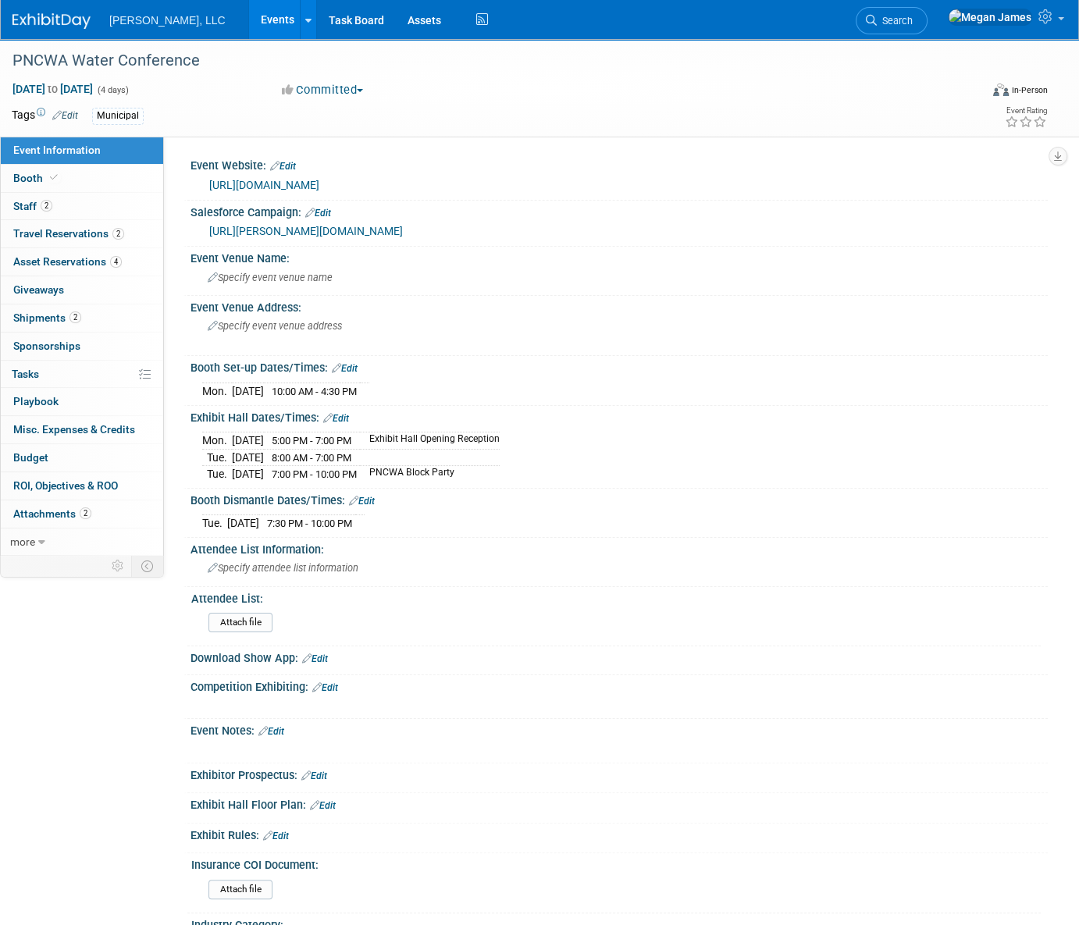
click at [288, 183] on link "[URL][DOMAIN_NAME]" at bounding box center [264, 185] width 110 height 12
click at [103, 212] on link "2 Staff 2" at bounding box center [82, 206] width 162 height 27
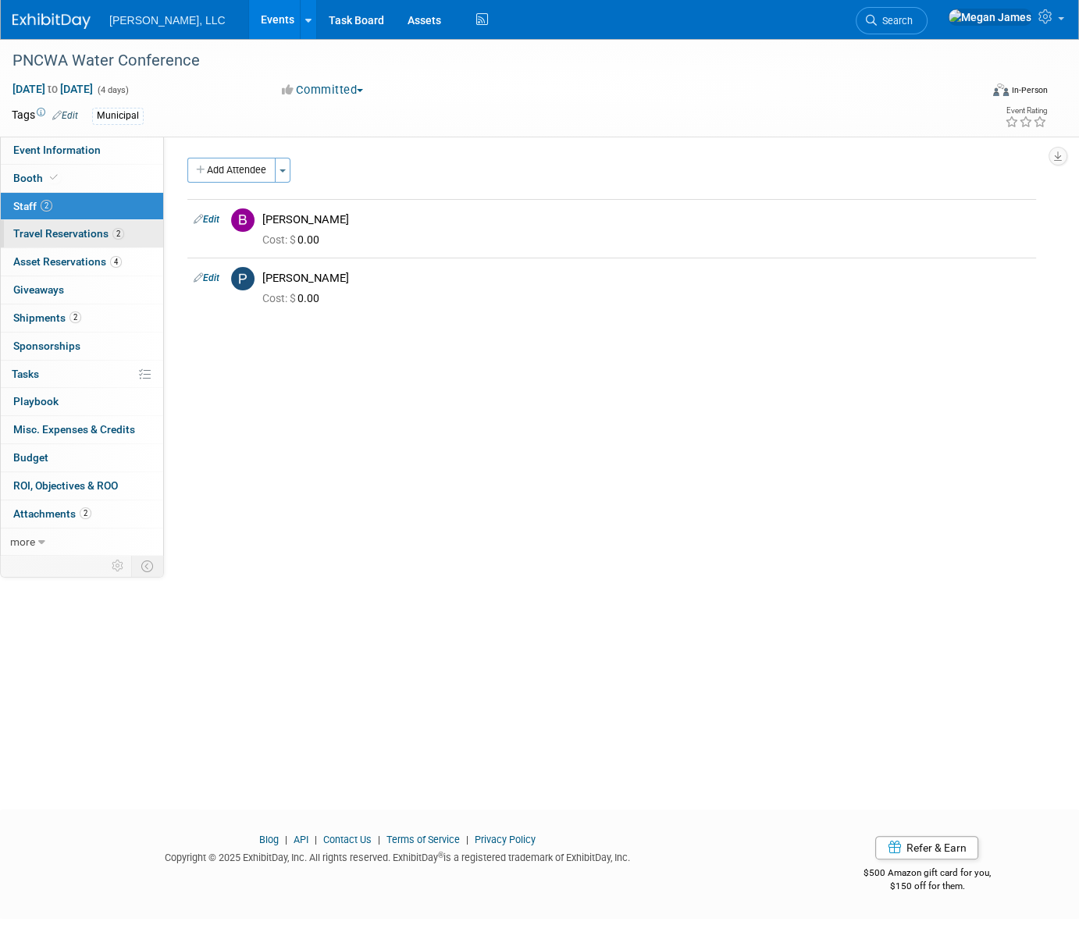
click at [101, 234] on span "Travel Reservations 2" at bounding box center [68, 233] width 111 height 12
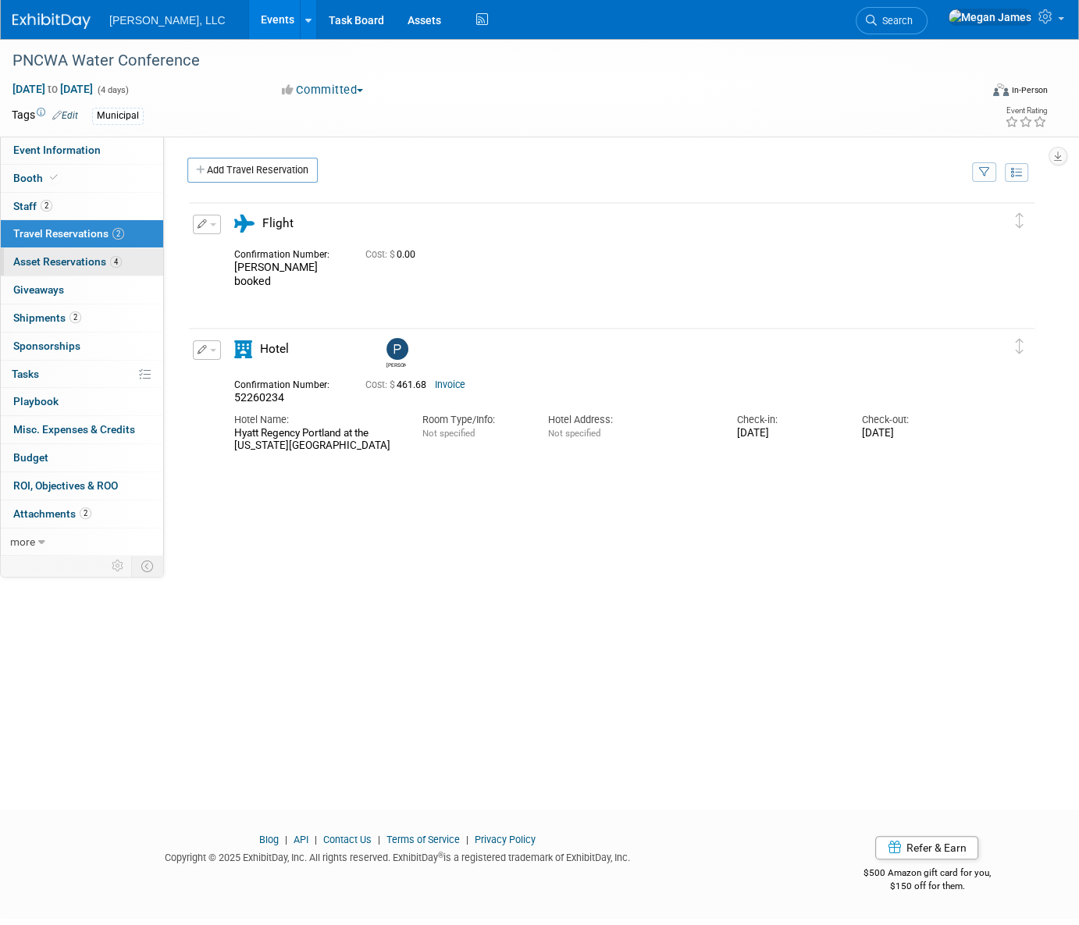
click at [102, 261] on span "Asset Reservations 4" at bounding box center [67, 261] width 109 height 12
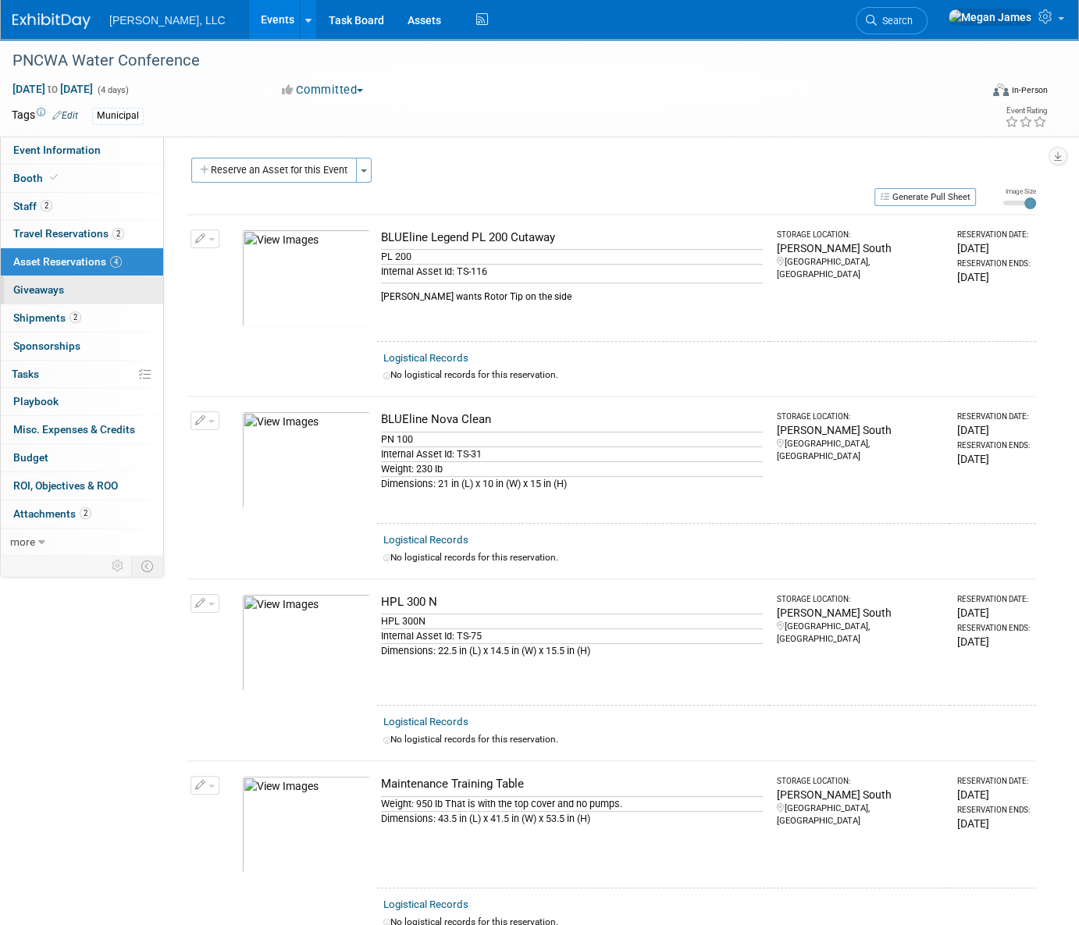
click at [129, 292] on link "0 Giveaways 0" at bounding box center [82, 289] width 162 height 27
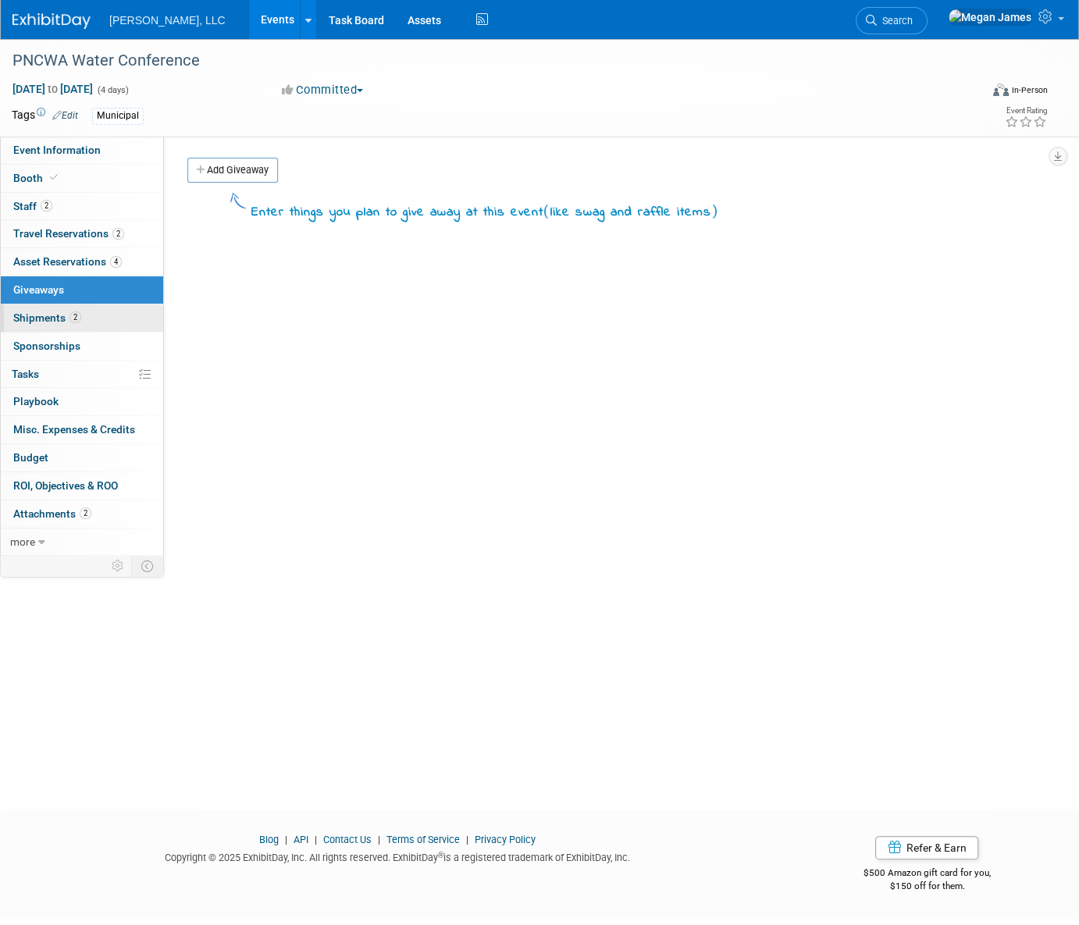
click at [123, 320] on link "2 Shipments 2" at bounding box center [82, 318] width 162 height 27
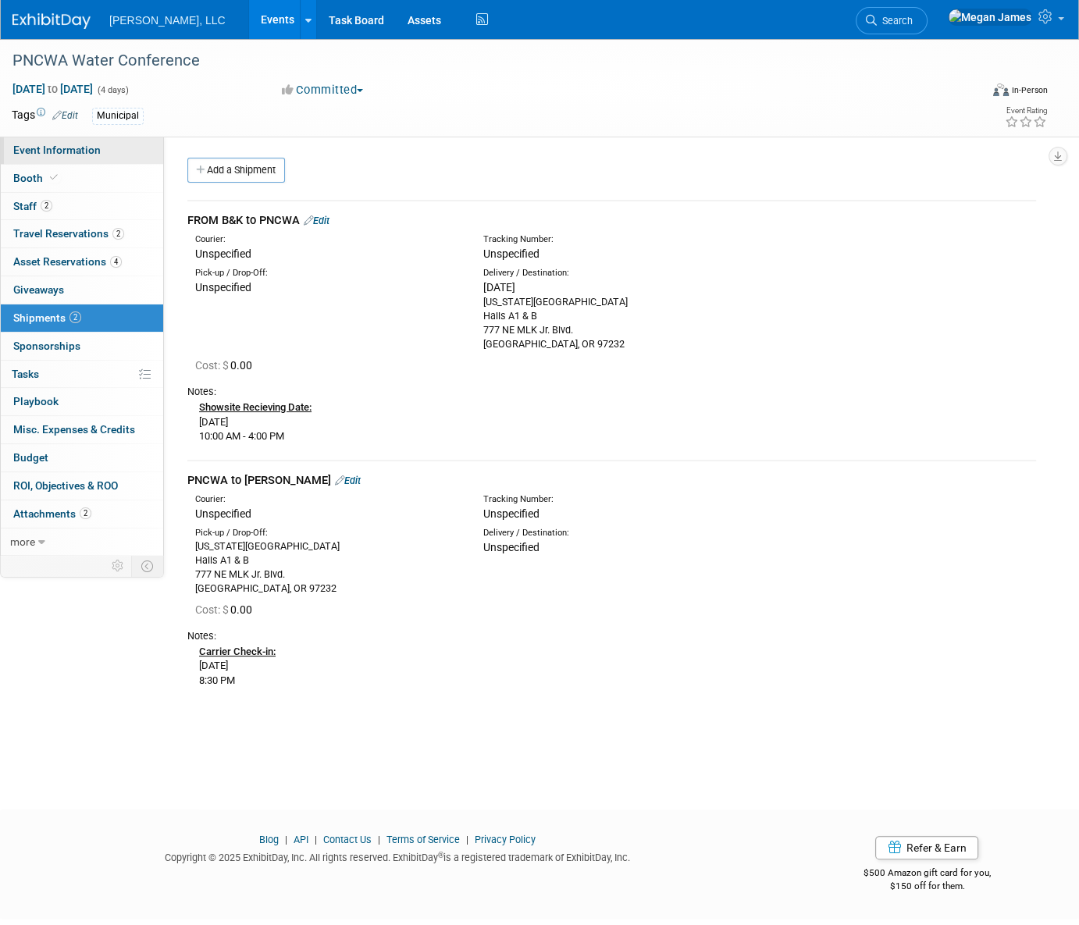
click at [123, 146] on link "Event Information" at bounding box center [82, 150] width 162 height 27
select select "Municipal"
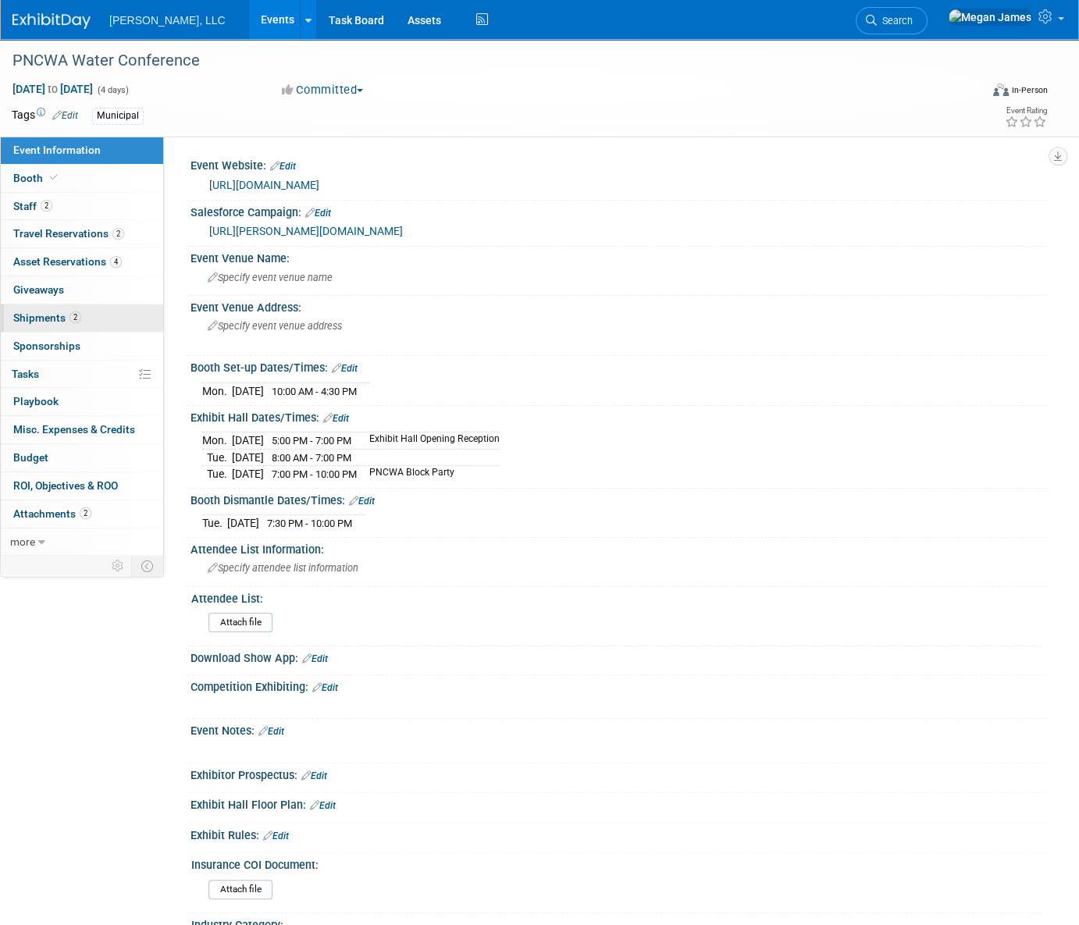
click at [130, 320] on link "2 Shipments 2" at bounding box center [82, 318] width 162 height 27
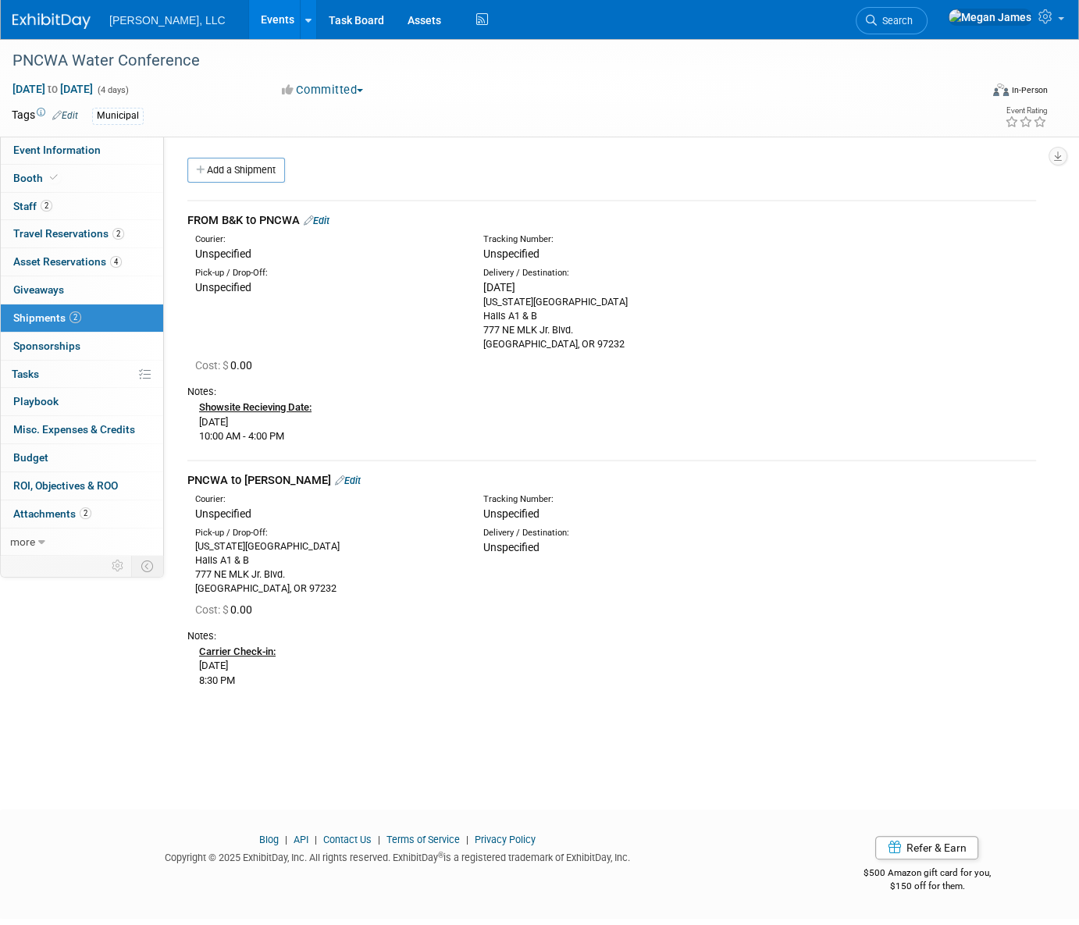
click at [370, 740] on div "PNCWA Water Conference Sep 14, 2025 to Sep 17, 2025 (4 days) Sep 14, 2025 to Se…" at bounding box center [539, 410] width 1079 height 743
click at [55, 148] on span "Event Information" at bounding box center [56, 150] width 87 height 12
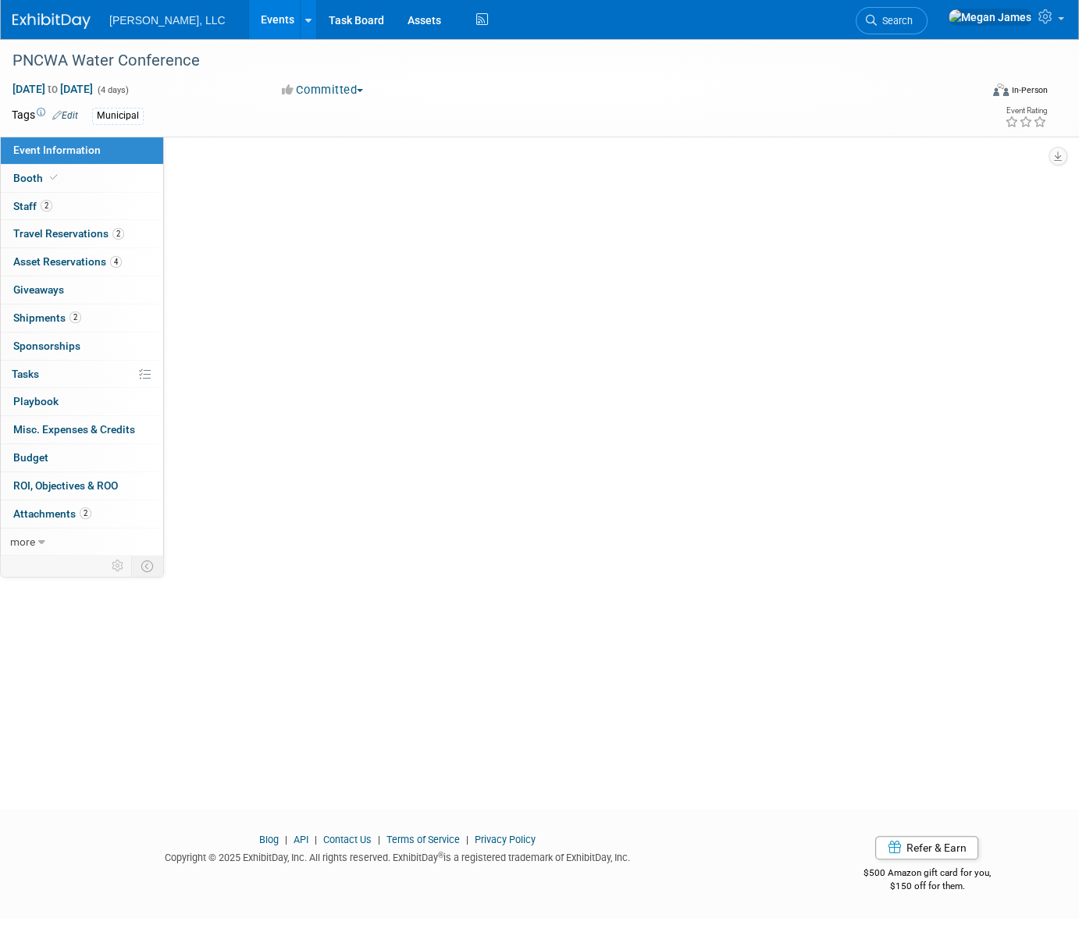
select select "Municipal"
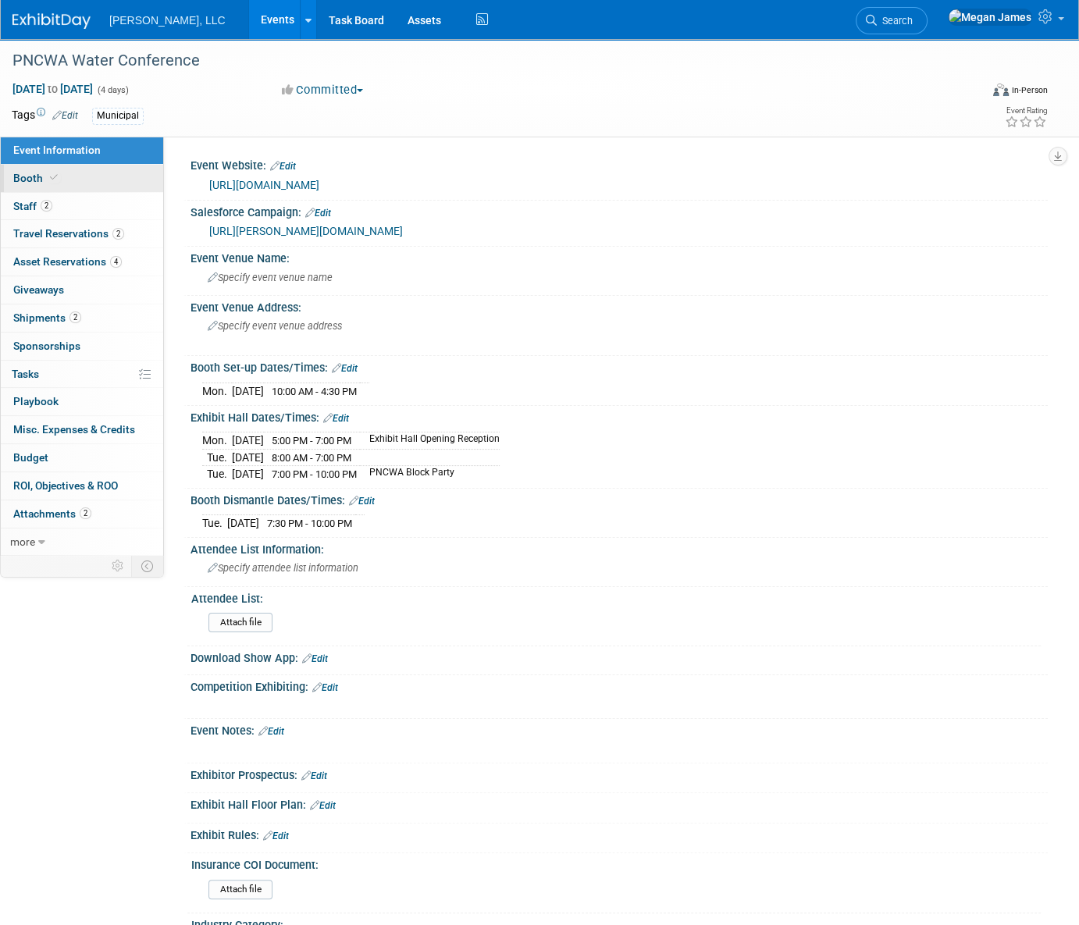
click at [59, 173] on link "Booth" at bounding box center [82, 178] width 162 height 27
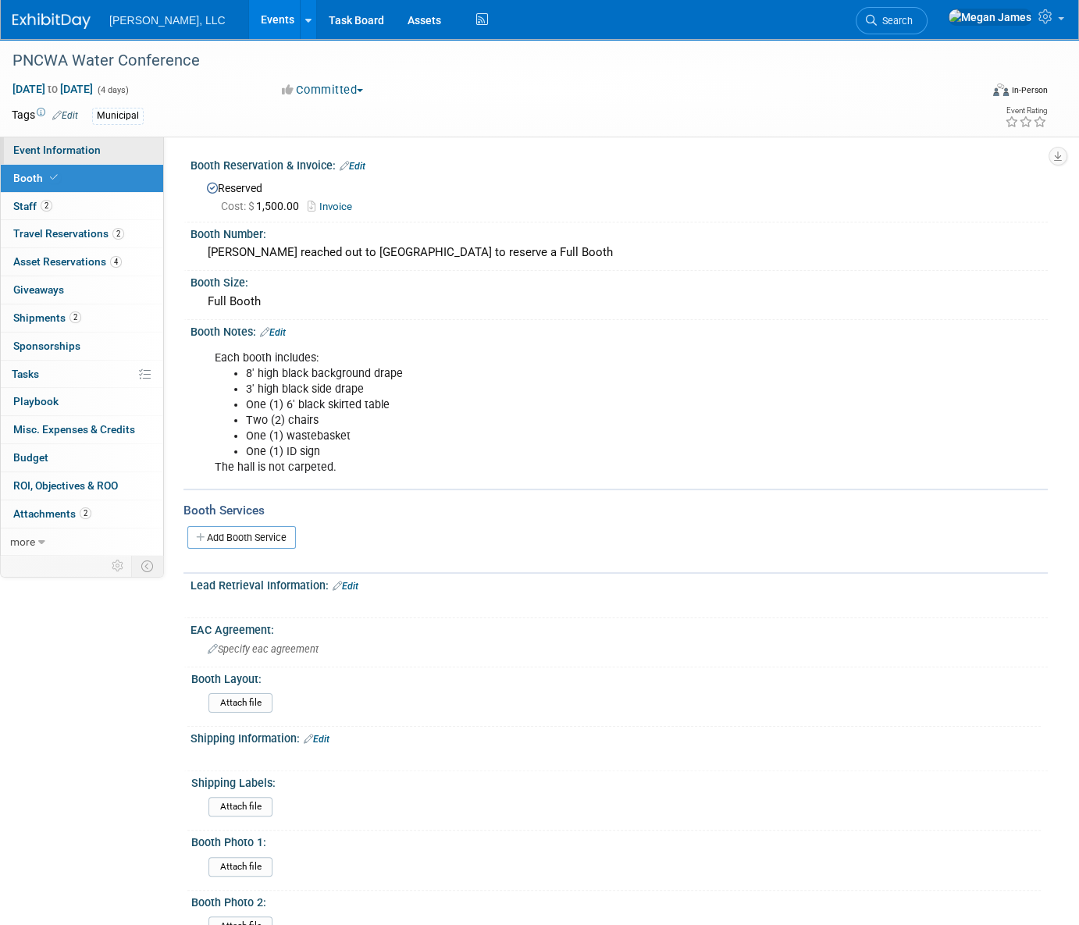
click at [75, 148] on span "Event Information" at bounding box center [56, 150] width 87 height 12
select select "Municipal"
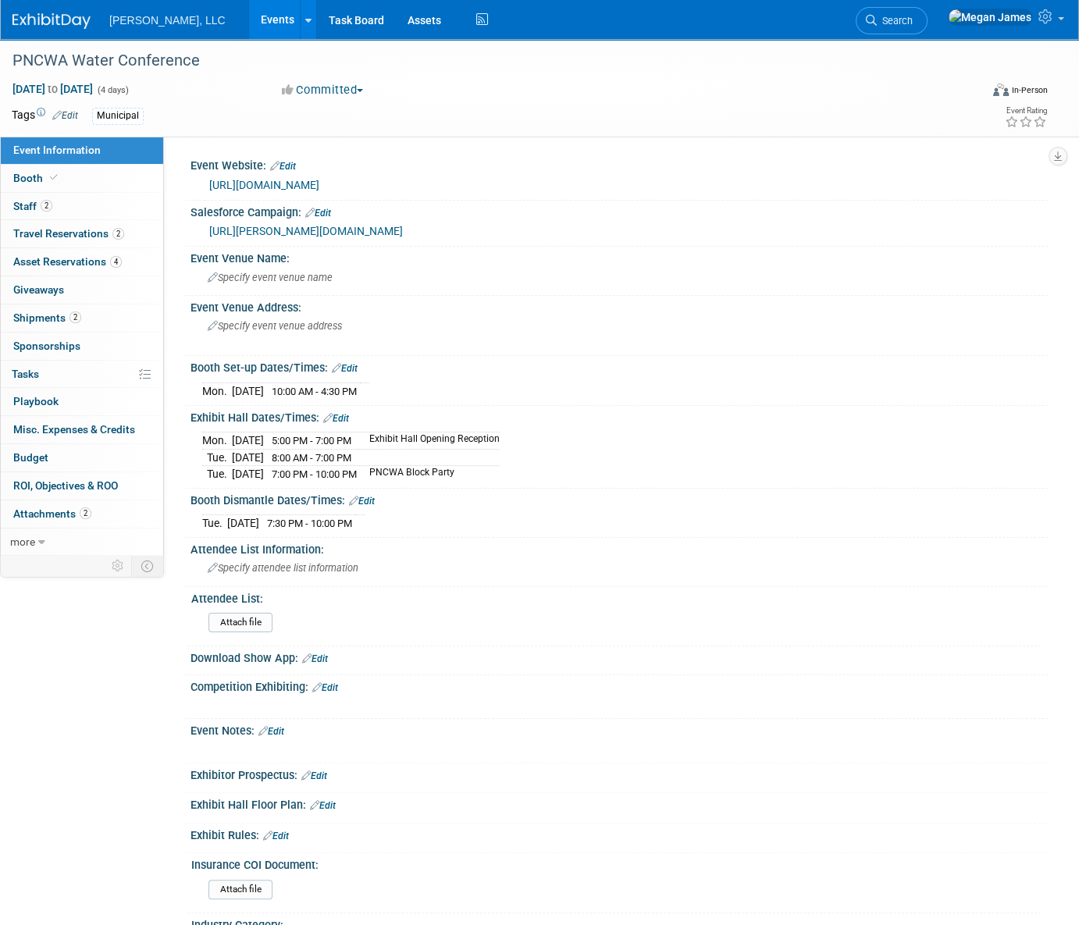
click at [312, 186] on link "[URL][DOMAIN_NAME]" at bounding box center [264, 185] width 110 height 12
click at [302, 333] on div "Specify event venue address" at bounding box center [369, 332] width 334 height 36
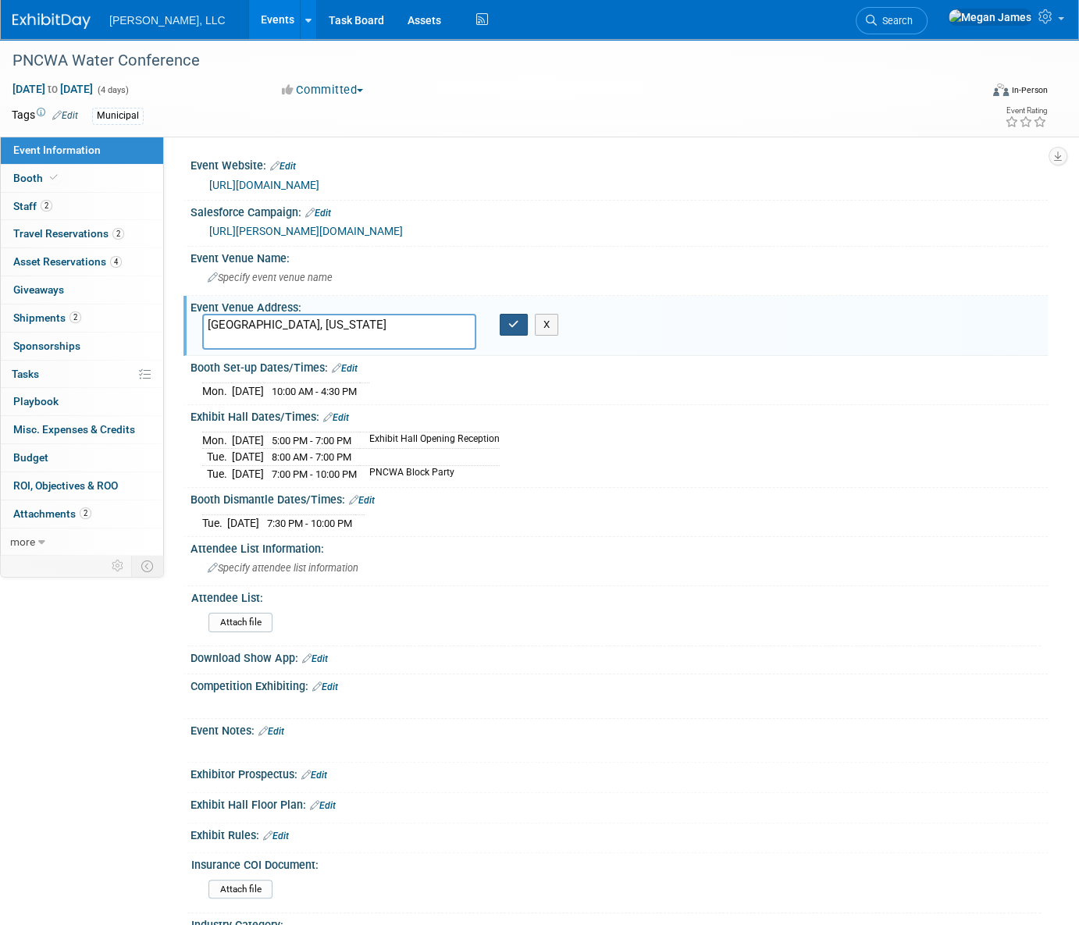
type textarea "[GEOGRAPHIC_DATA], [US_STATE]"
click at [515, 325] on icon "button" at bounding box center [513, 324] width 11 height 10
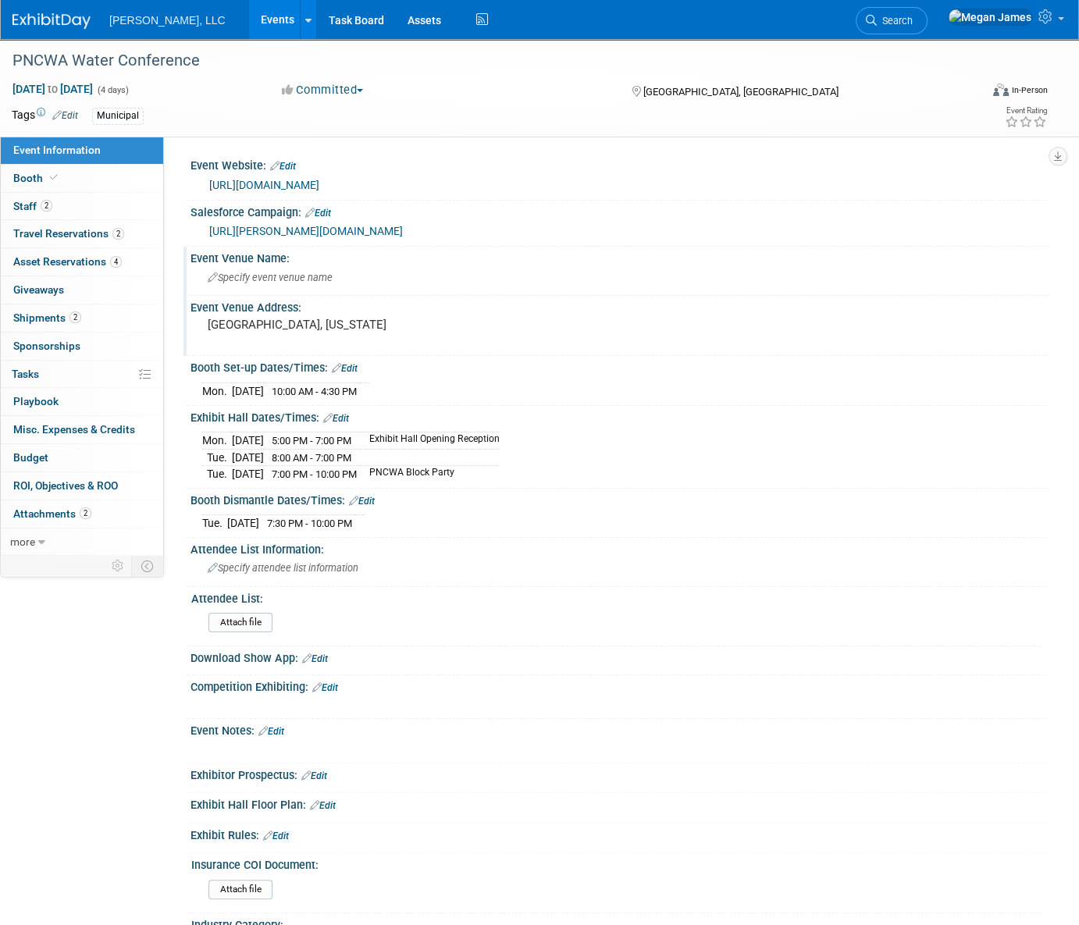
click at [274, 281] on span "Specify event venue name" at bounding box center [270, 278] width 125 height 12
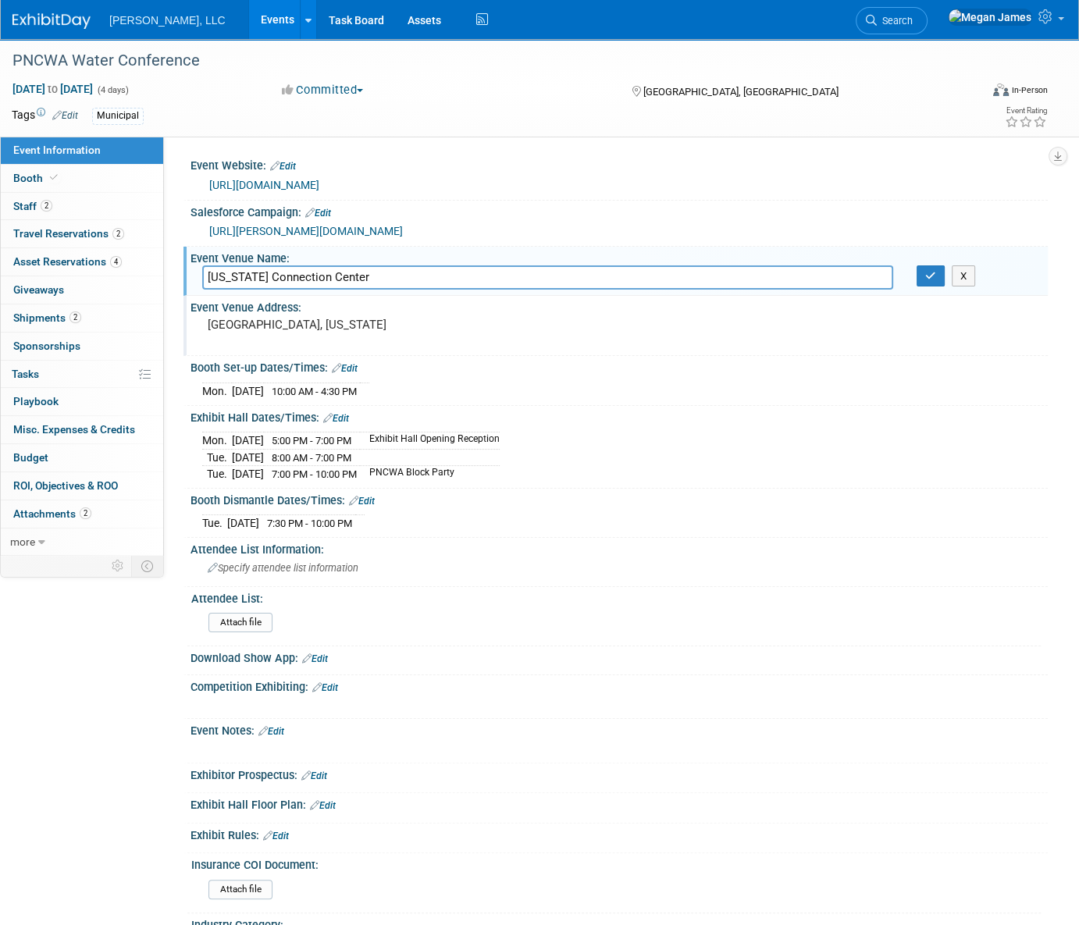
click at [288, 275] on input "Oregon Connection Center" at bounding box center [547, 278] width 691 height 24
type input "[US_STATE][GEOGRAPHIC_DATA]"
click at [929, 281] on button "button" at bounding box center [931, 277] width 28 height 22
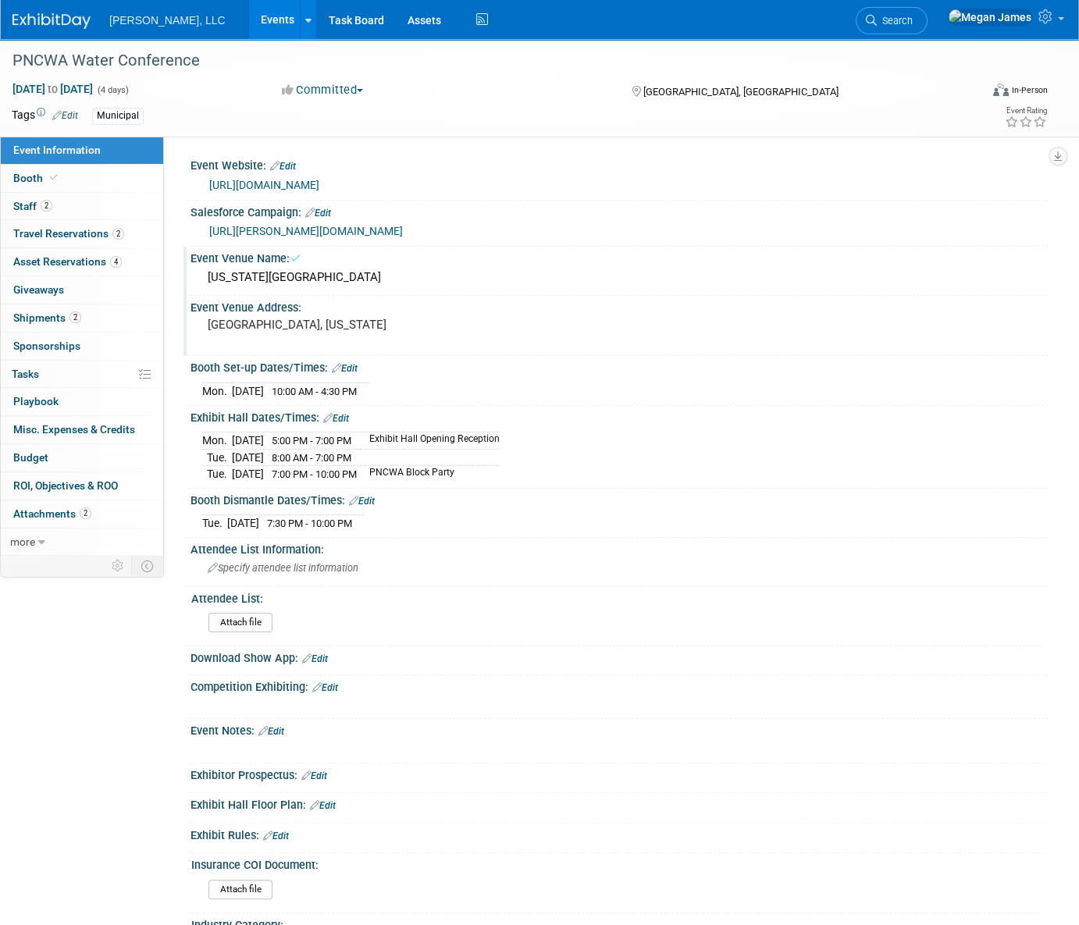
click at [1045, 331] on div "Event Venue Address: Portland, Oregon" at bounding box center [616, 326] width 865 height 60
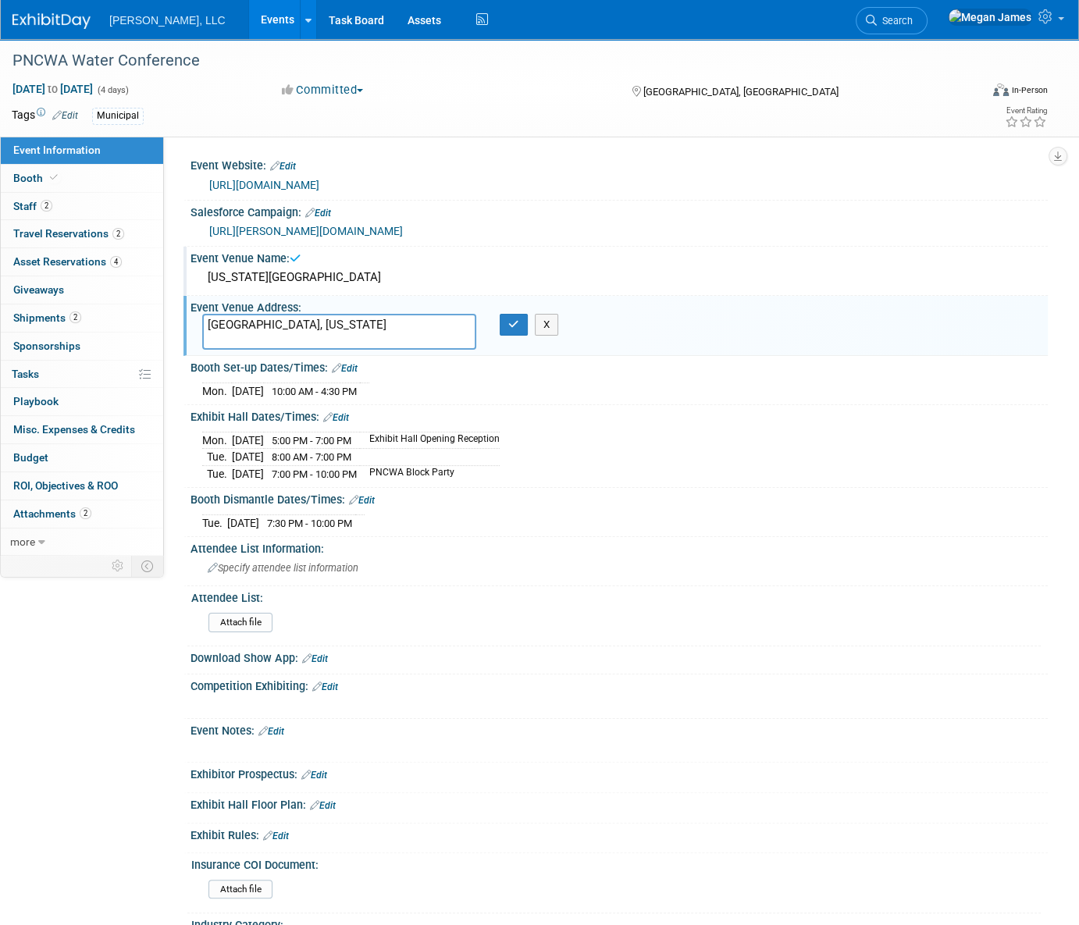
click at [153, 758] on div "Event Information Event Info Booth Booth 2 Staff 2 Staff 2 Travel Reservations …" at bounding box center [539, 500] width 1079 height 922
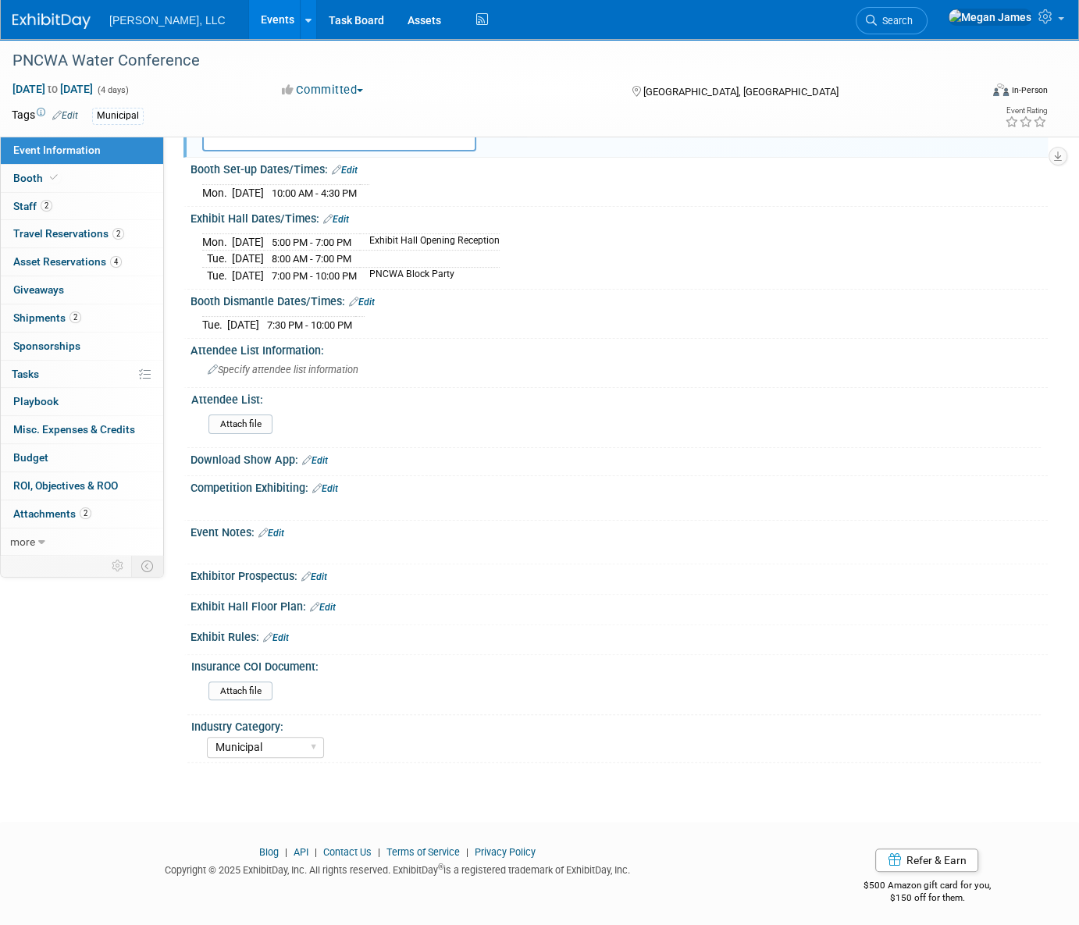
click at [151, 746] on div "Event Information Event Info Booth Booth 2 Staff 2 Staff 2 Travel Reservations …" at bounding box center [539, 302] width 1079 height 922
click at [249, 26] on link "Events" at bounding box center [277, 19] width 57 height 39
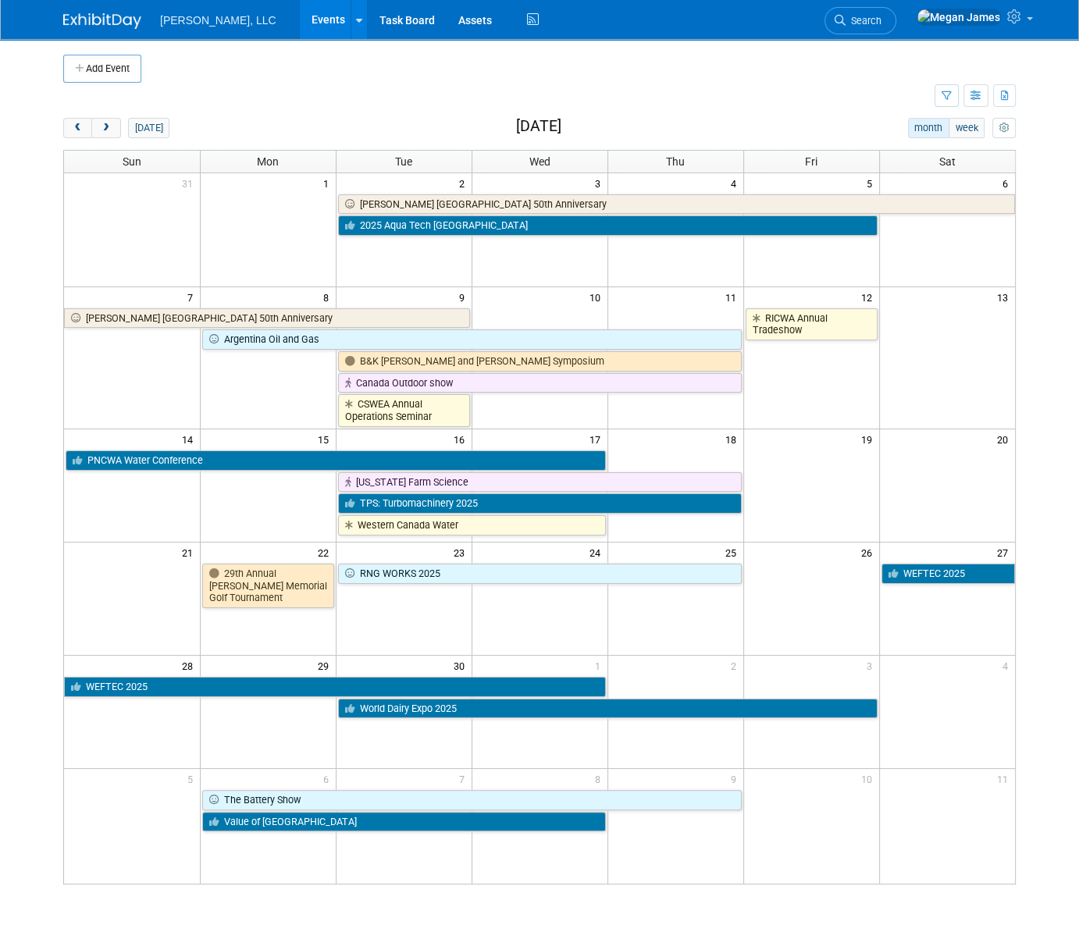
drag, startPoint x: 80, startPoint y: 879, endPoint x: 122, endPoint y: 800, distance: 89.1
click at [80, 879] on td at bounding box center [132, 826] width 136 height 116
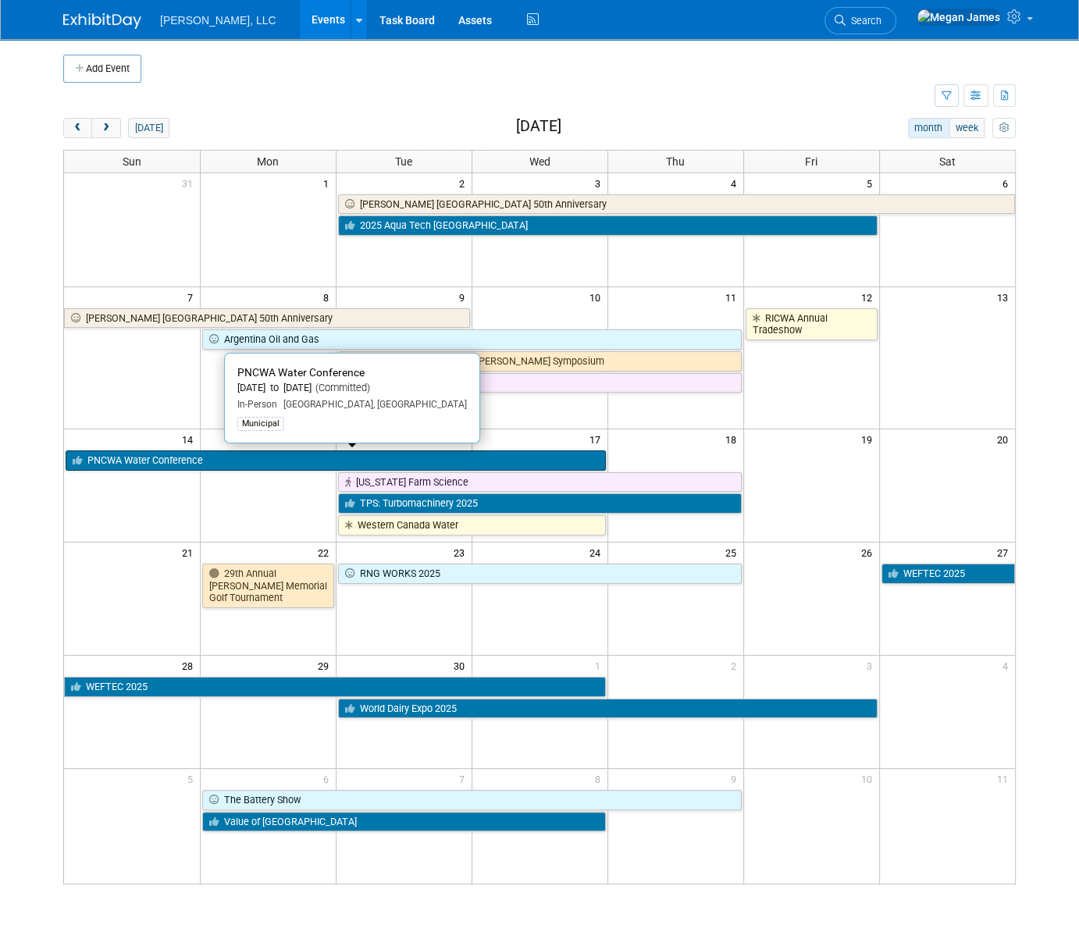
click at [190, 461] on link "PNCWA Water Conference" at bounding box center [336, 461] width 540 height 20
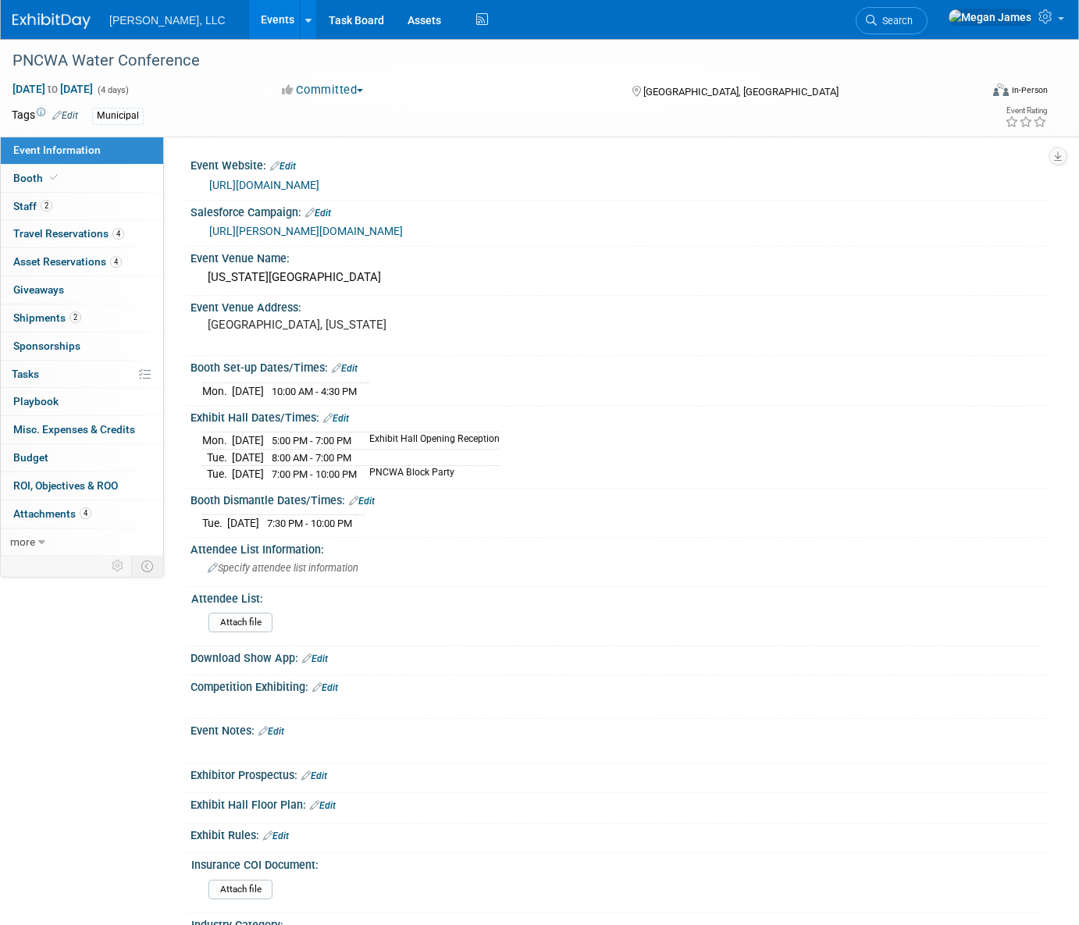
select select "Municipal"
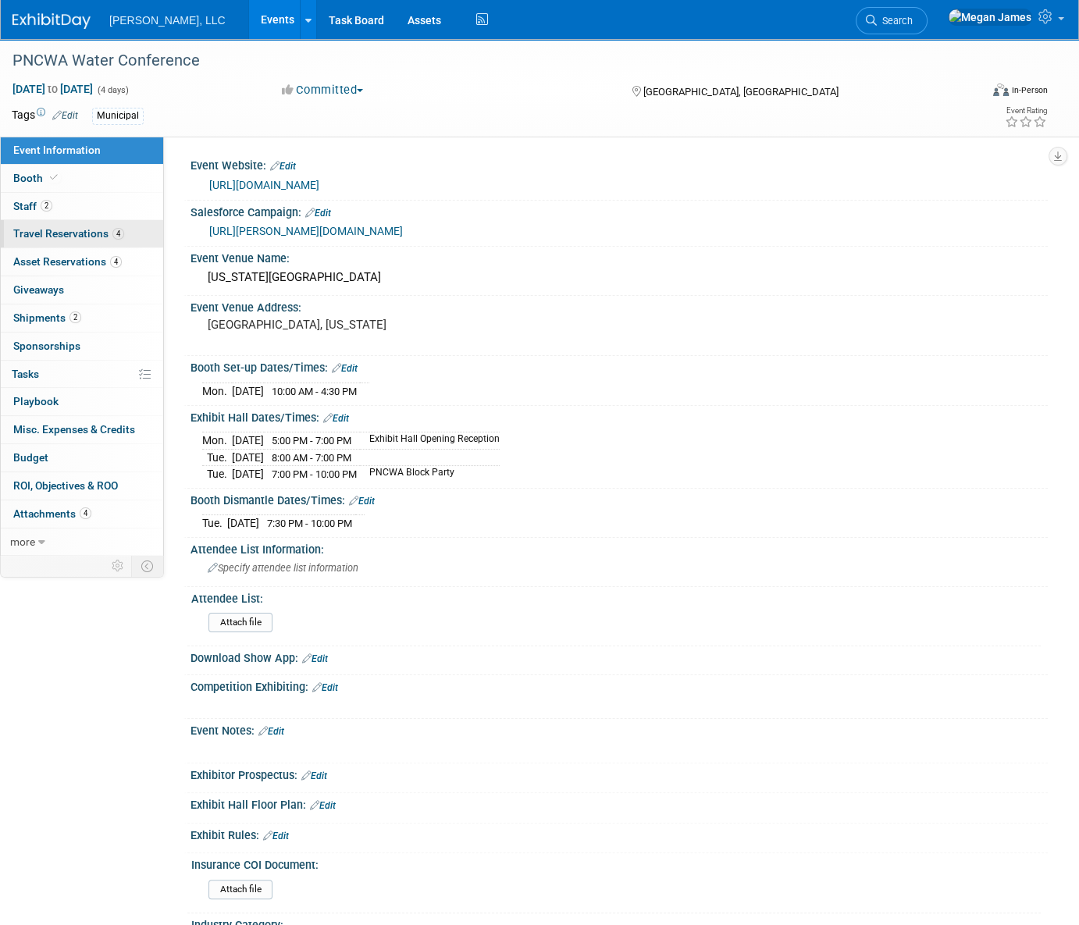
click at [110, 235] on span "Travel Reservations 4" at bounding box center [68, 233] width 111 height 12
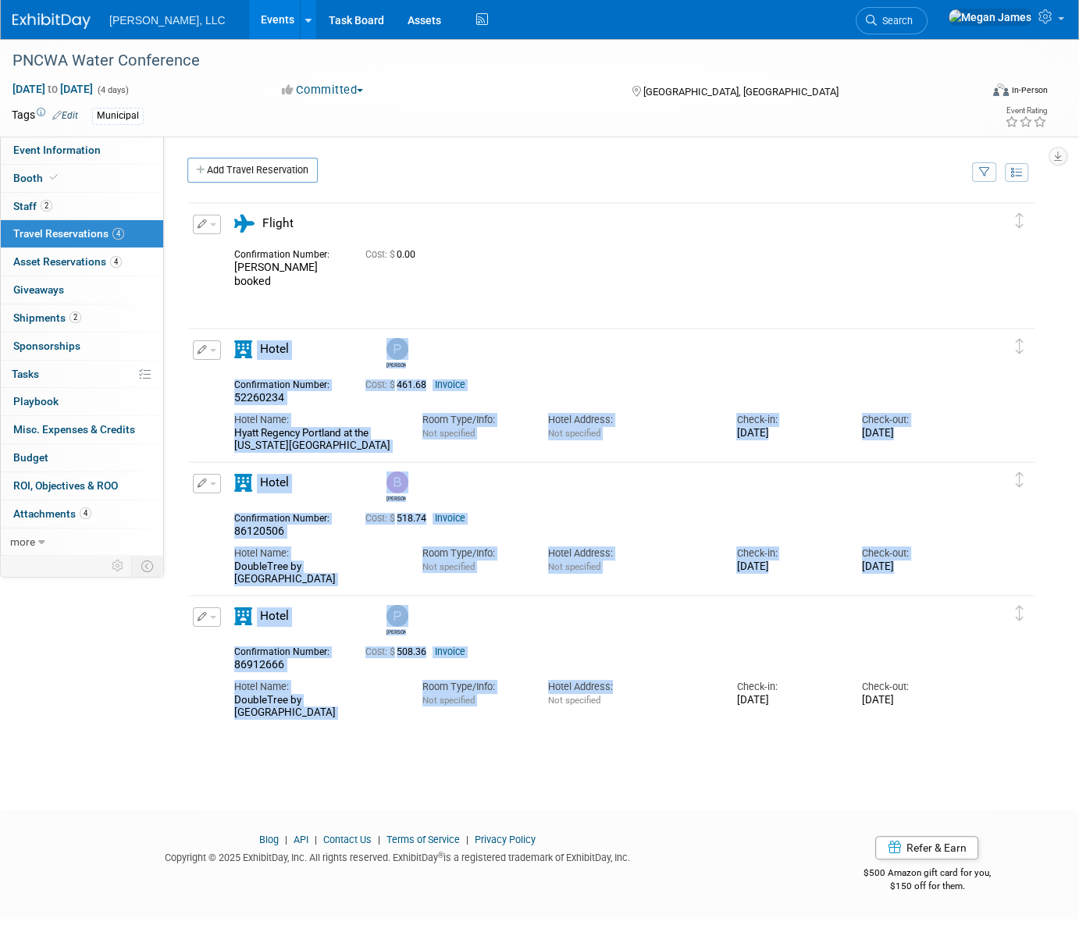
drag, startPoint x: 319, startPoint y: 625, endPoint x: 207, endPoint y: 273, distance: 369.0
click at [207, 273] on div at bounding box center [611, 464] width 849 height 526
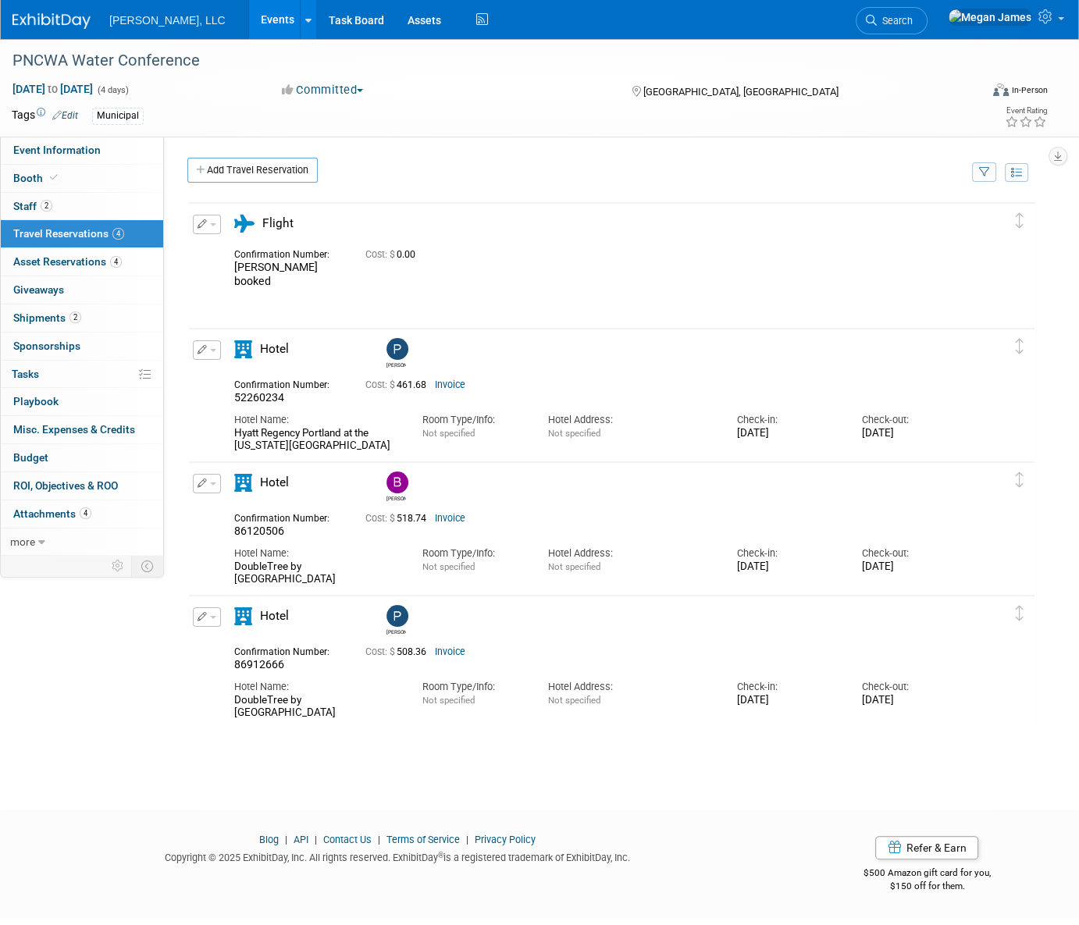
click at [60, 764] on div "PNCWA Water Conference [DATE] to [DATE] (4 days) [DATE] to [DATE] Committed Com…" at bounding box center [539, 410] width 1079 height 743
click at [455, 384] on link "Invoice" at bounding box center [450, 385] width 30 height 11
click at [461, 515] on link "Invoice" at bounding box center [450, 518] width 30 height 11
click at [455, 654] on link "Invoice" at bounding box center [450, 652] width 30 height 11
click at [457, 518] on link "Invoice" at bounding box center [450, 518] width 30 height 11
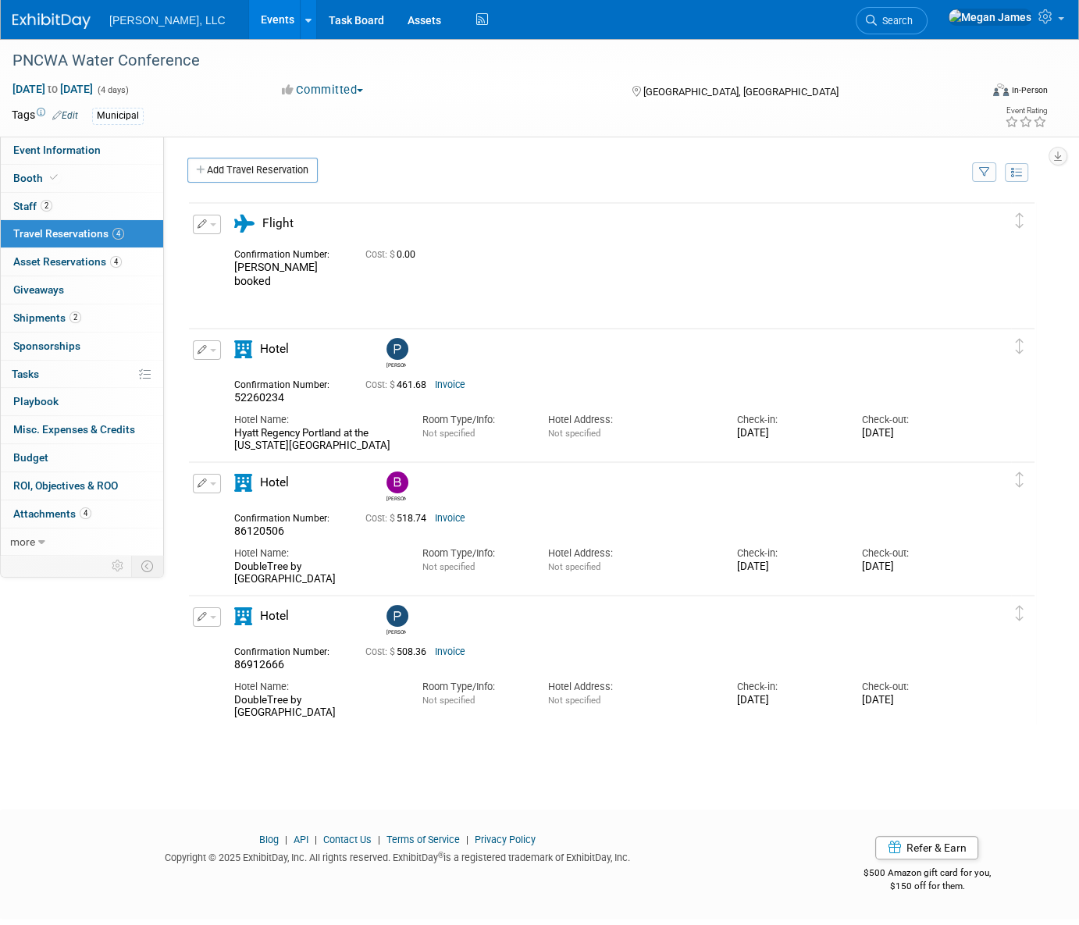
click at [454, 380] on link "Invoice" at bounding box center [450, 385] width 30 height 11
